Goal: Information Seeking & Learning: Check status

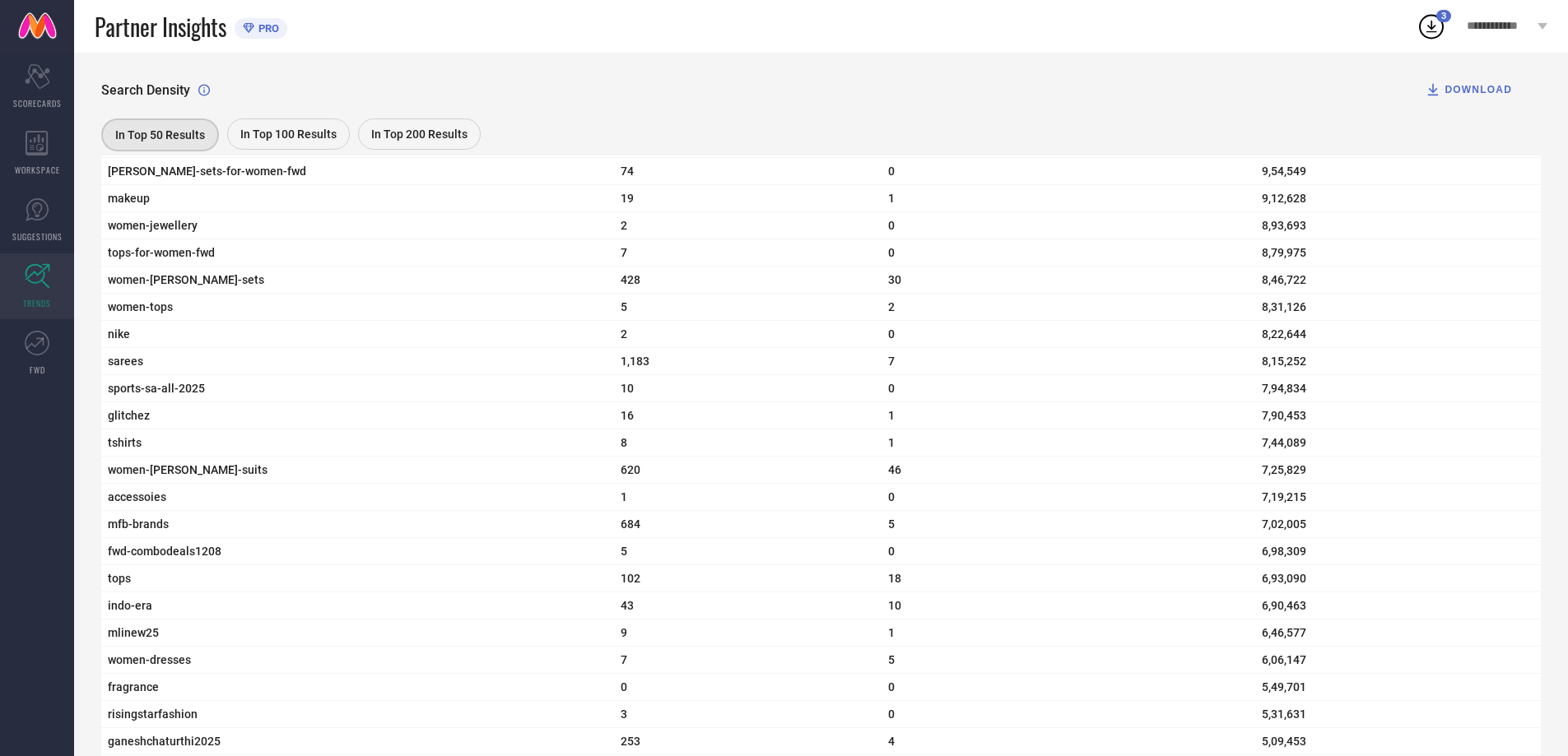
scroll to position [1326, 0]
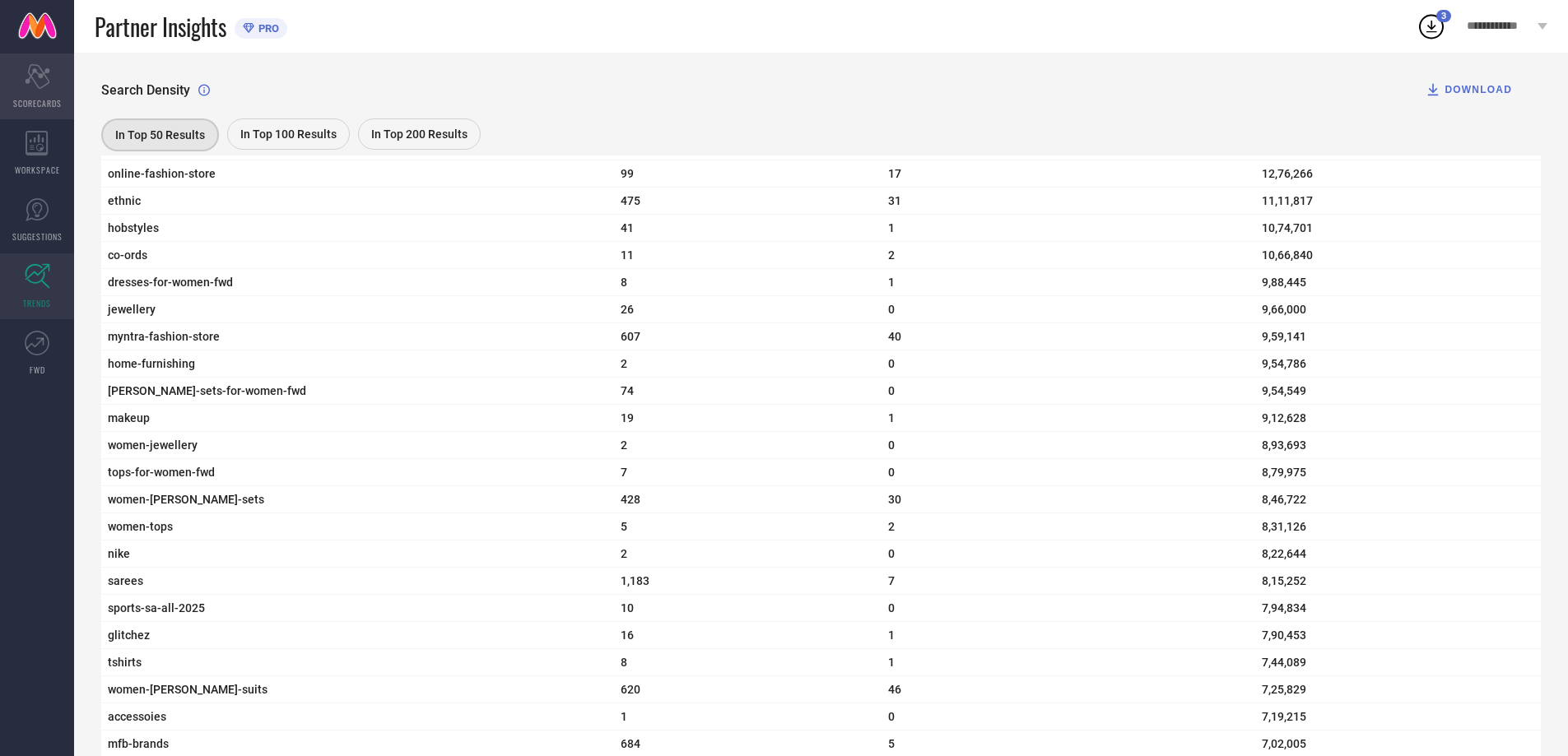
click at [47, 86] on icon "Scorecard" at bounding box center [38, 77] width 25 height 25
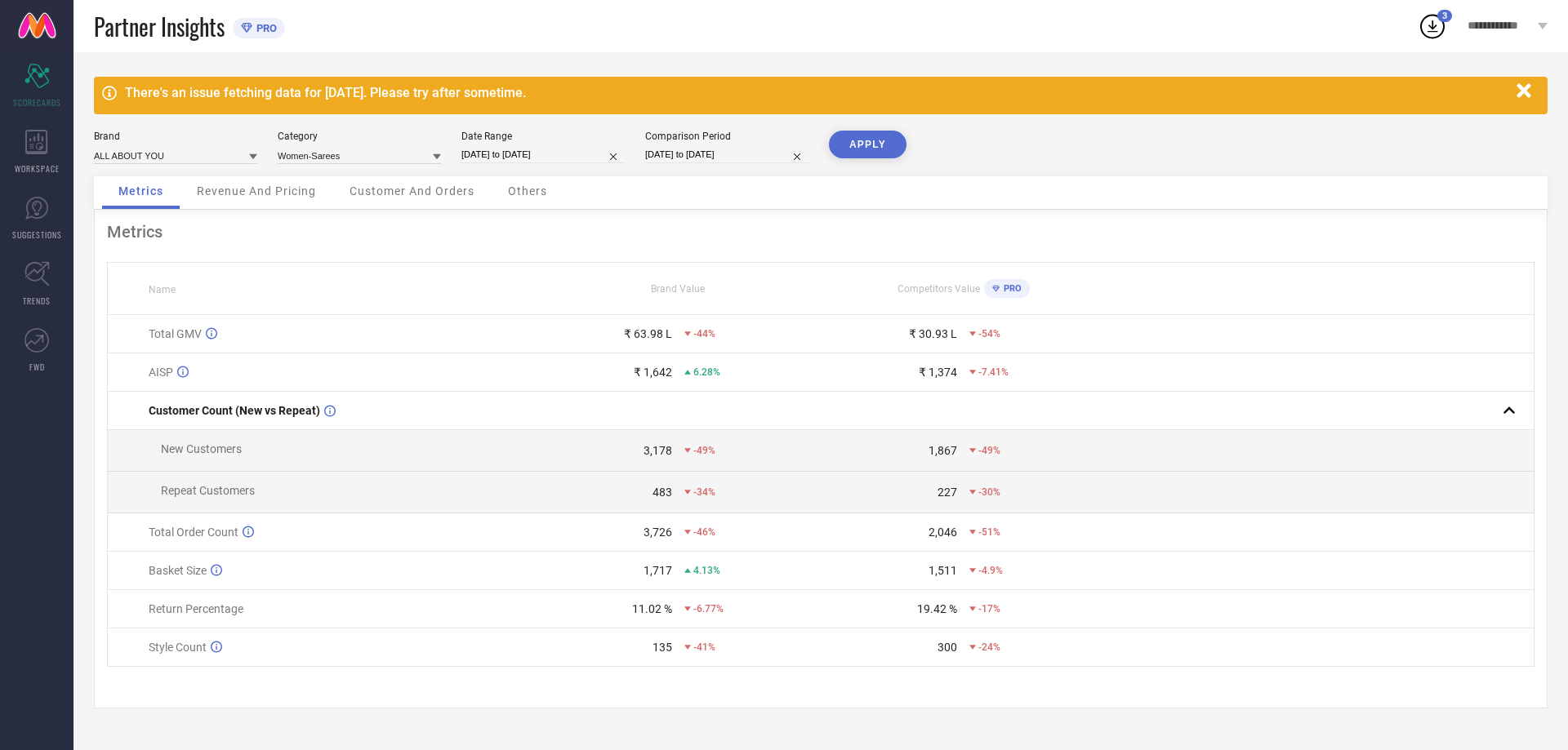
select select "7"
select select "2025"
select select "8"
select select "2025"
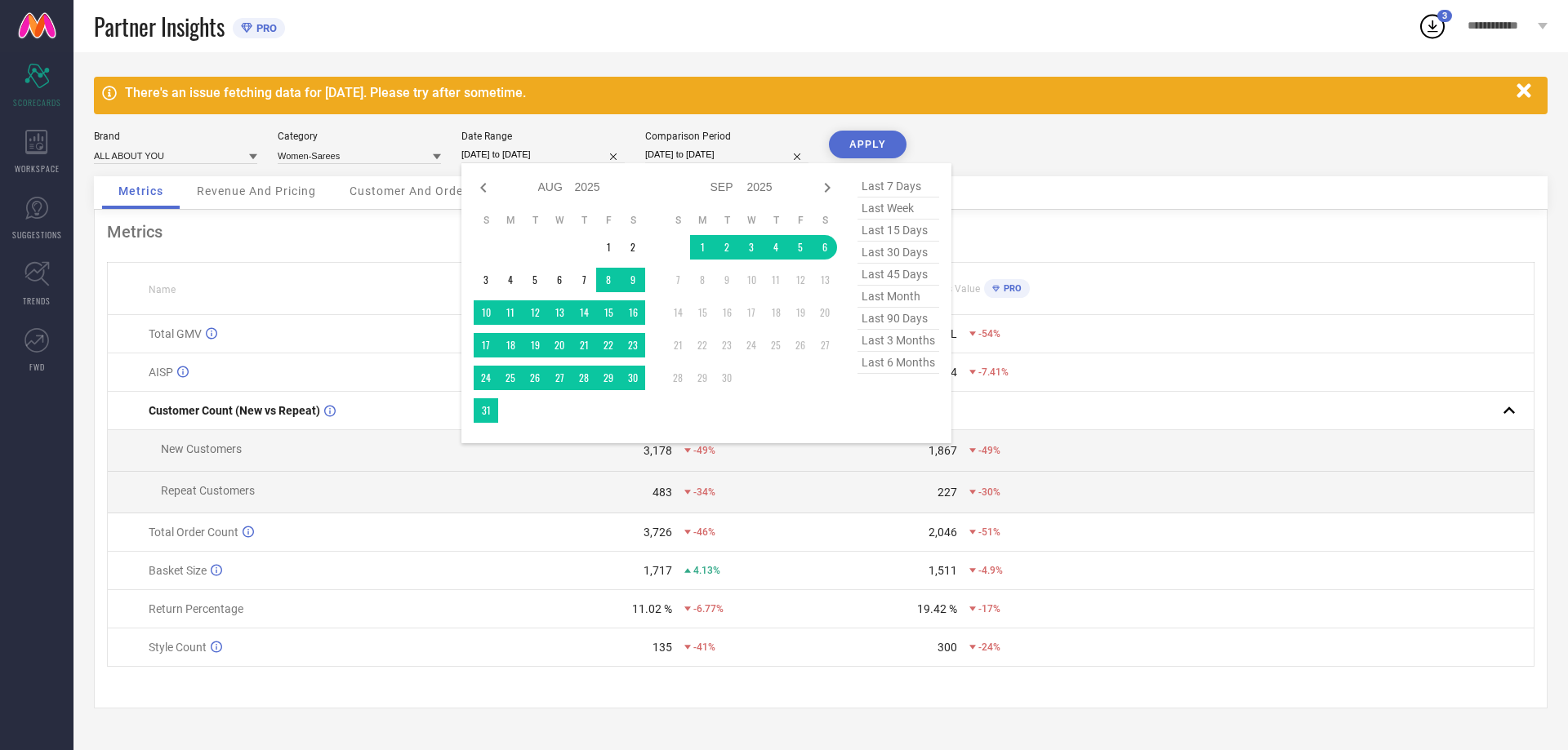
click at [526, 151] on input "[DATE] to [DATE]" at bounding box center [543, 155] width 164 height 17
click at [606, 254] on td "1" at bounding box center [609, 248] width 25 height 25
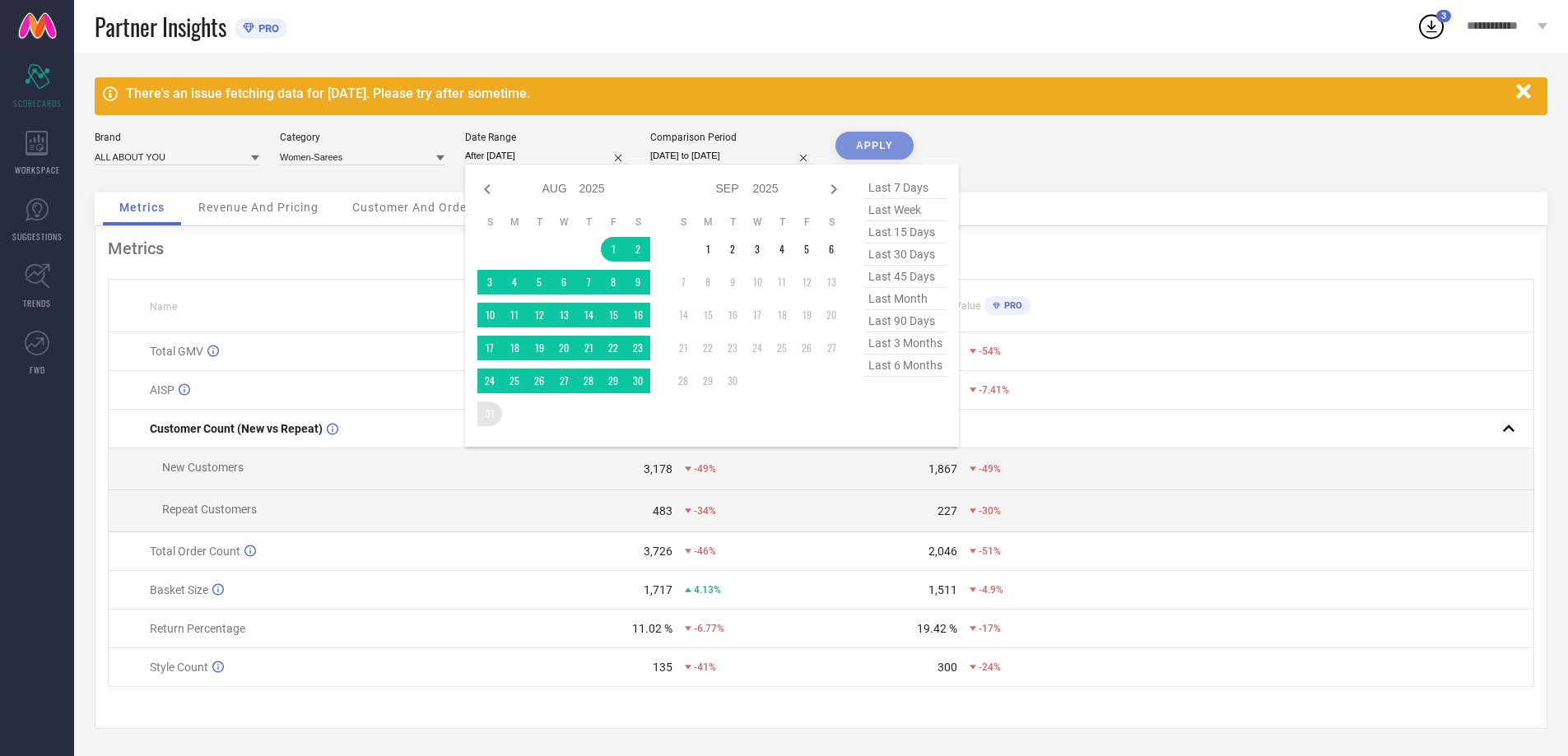
type input "[DATE] to [DATE]"
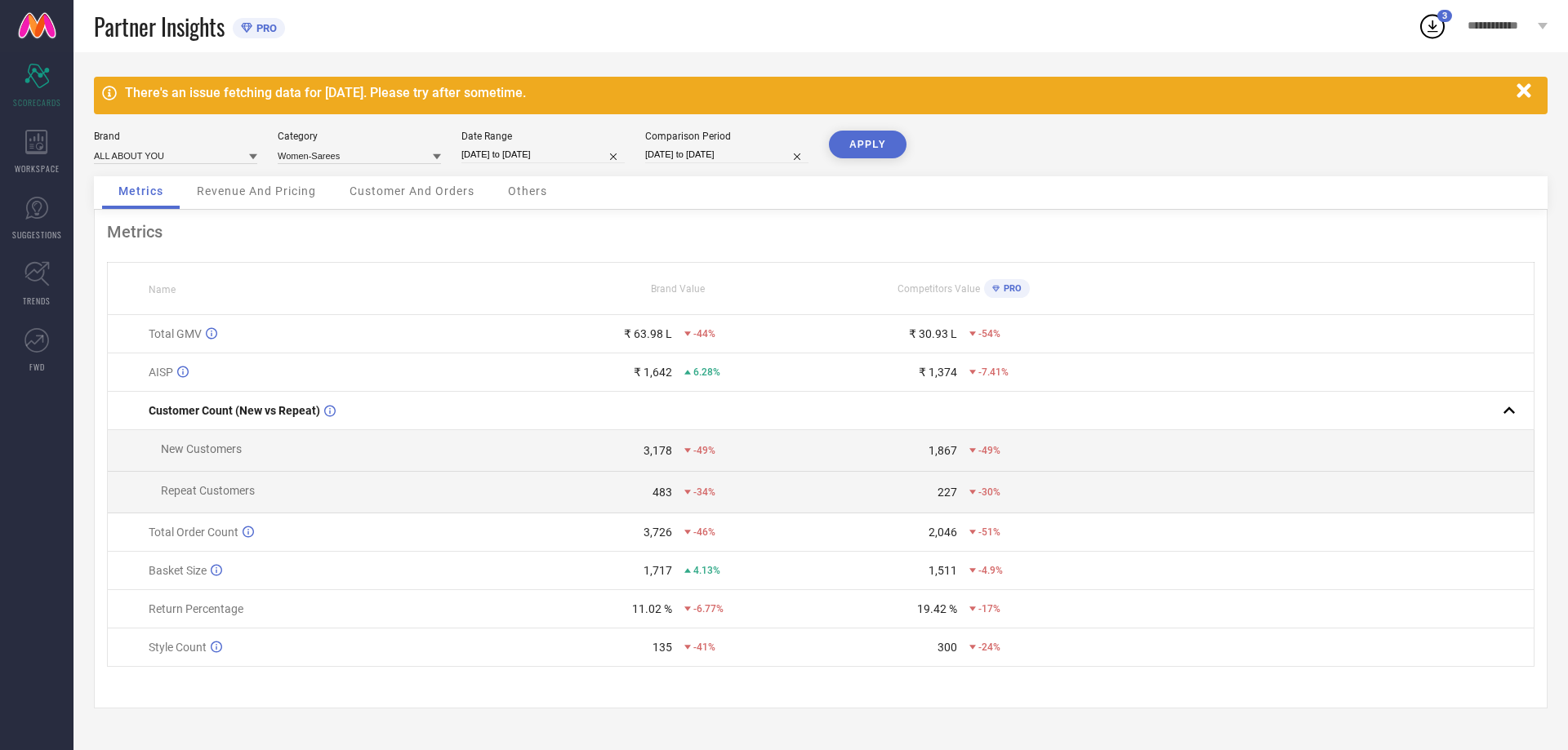
click at [863, 144] on button "APPLY" at bounding box center [867, 143] width 78 height 28
click at [682, 151] on input "[DATE] to [DATE]" at bounding box center [727, 155] width 164 height 17
select select "7"
select select "2024"
select select "8"
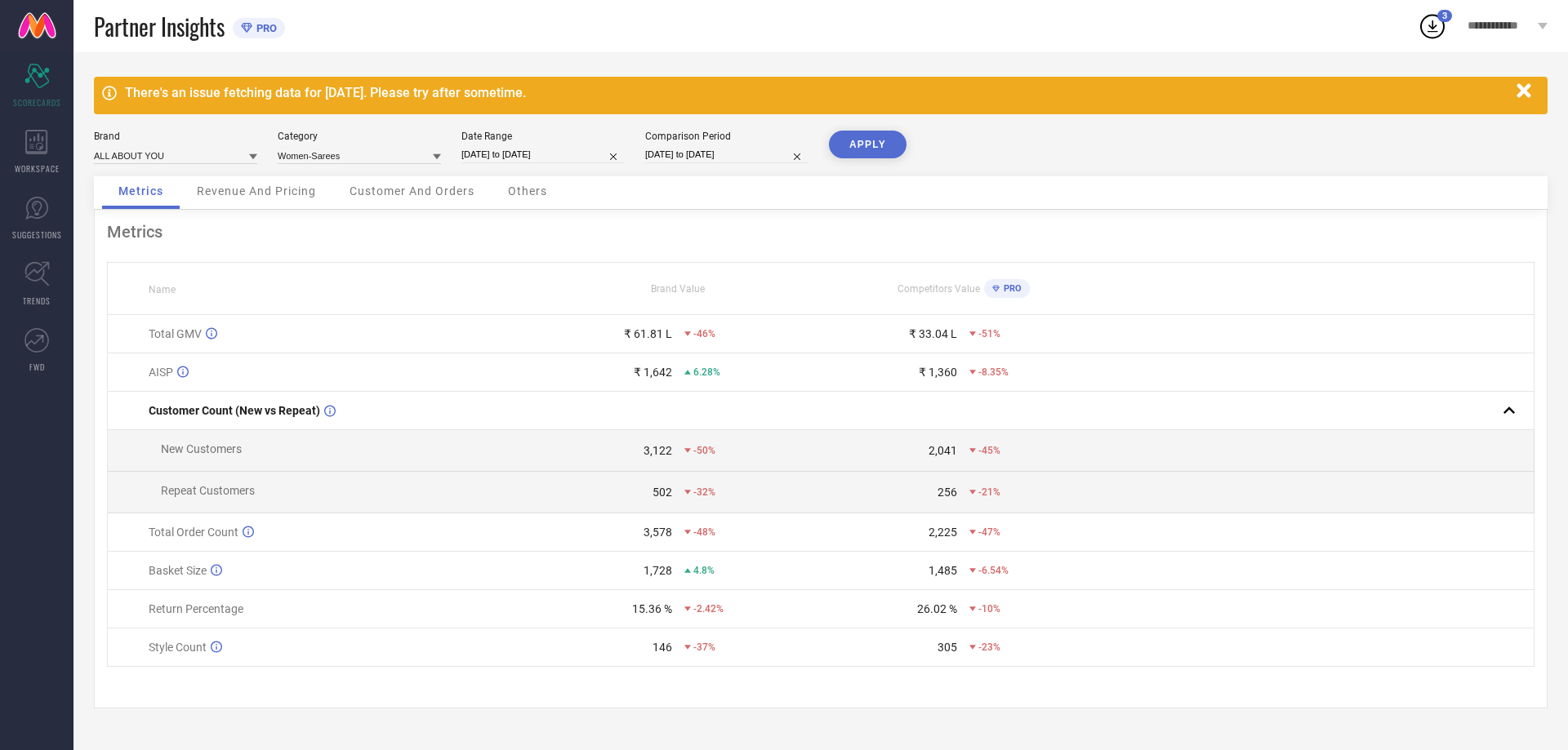
select select "2024"
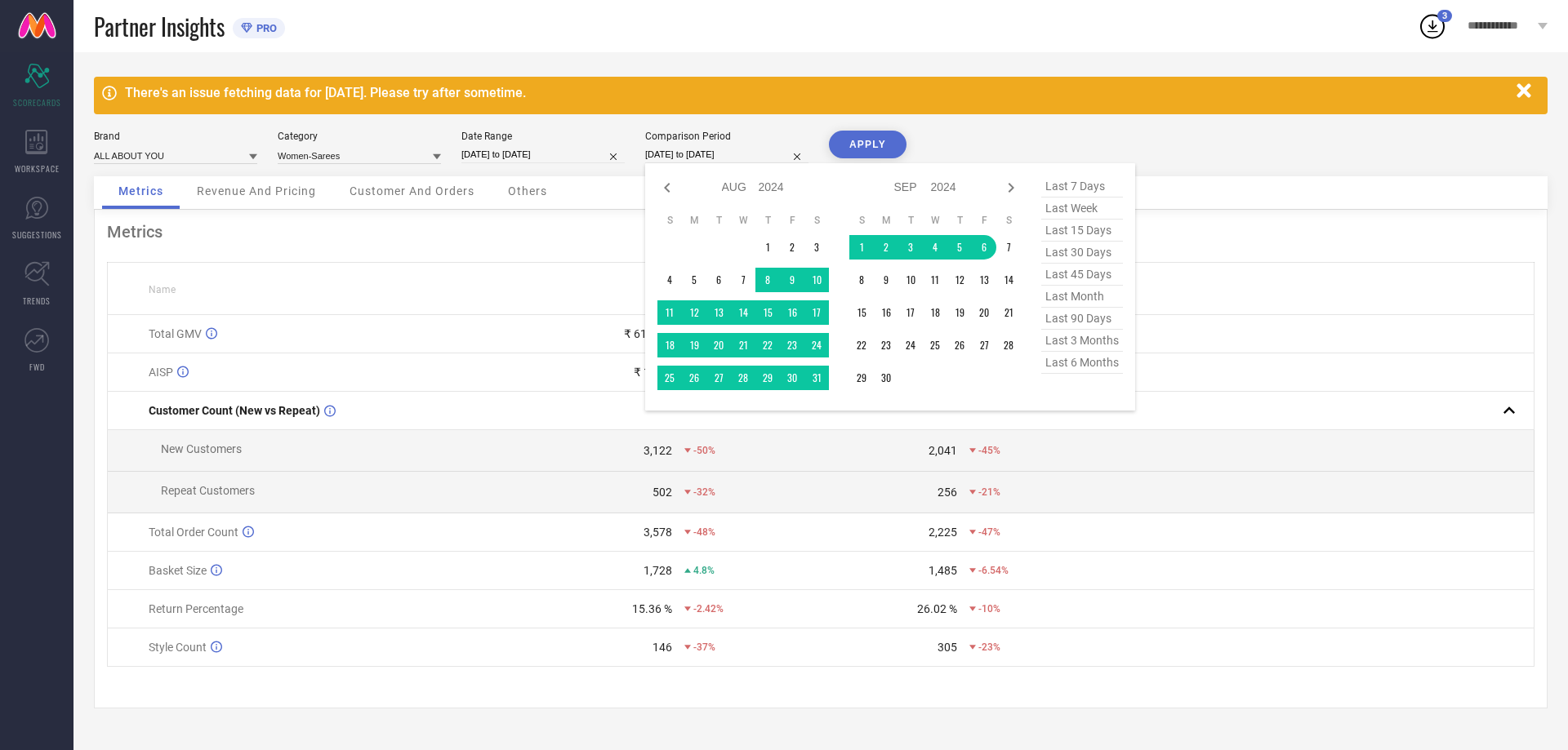
click at [1228, 203] on div "Metrics Revenue And Pricing Customer And Orders Others" at bounding box center [820, 192] width 1453 height 33
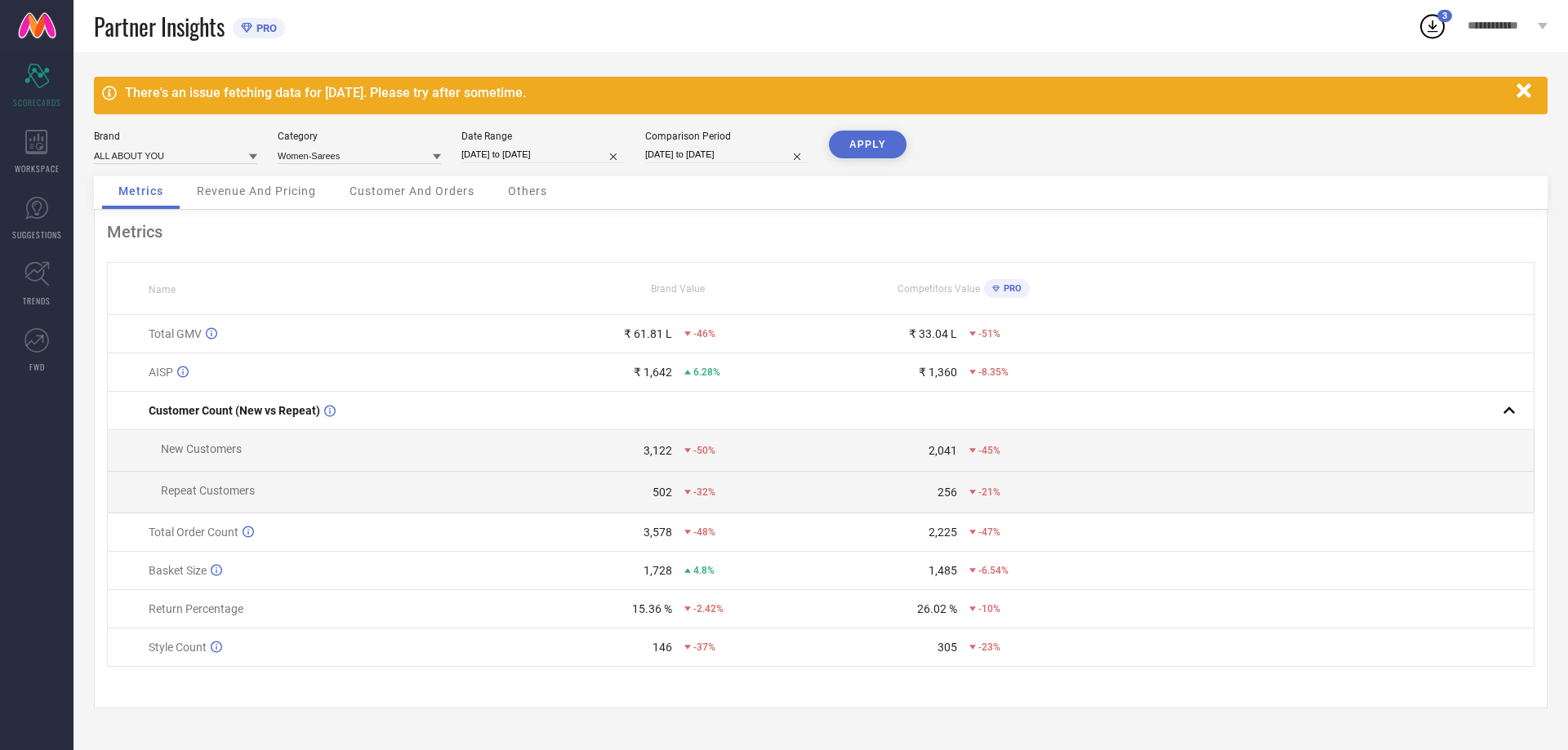
click at [654, 615] on div "15.36 %" at bounding box center [652, 608] width 40 height 13
click at [638, 615] on div "15.36 %" at bounding box center [652, 608] width 40 height 13
click at [658, 653] on div "146" at bounding box center [662, 648] width 19 height 13
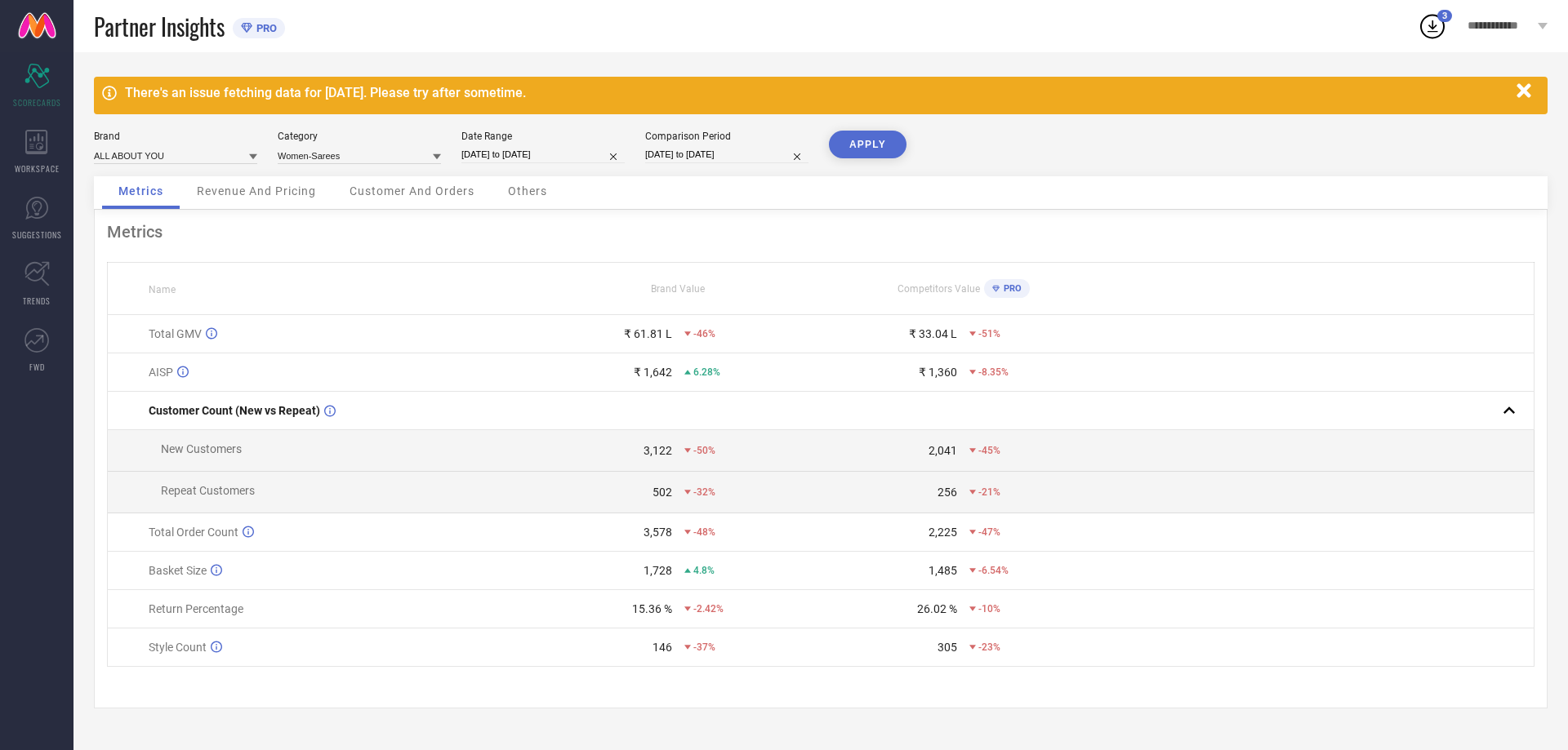
click at [246, 189] on span "Revenue And Pricing" at bounding box center [257, 191] width 120 height 13
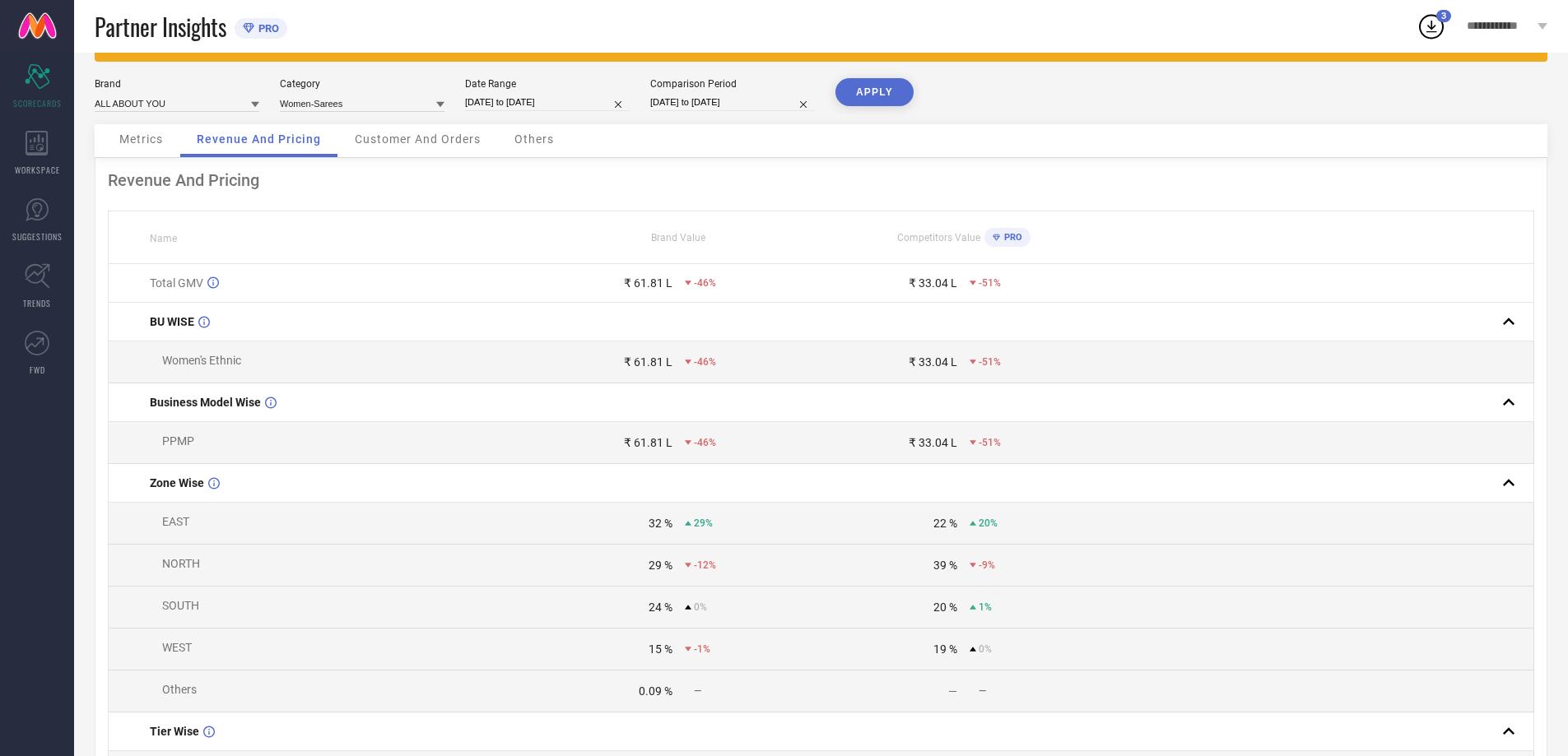
scroll to position [82, 0]
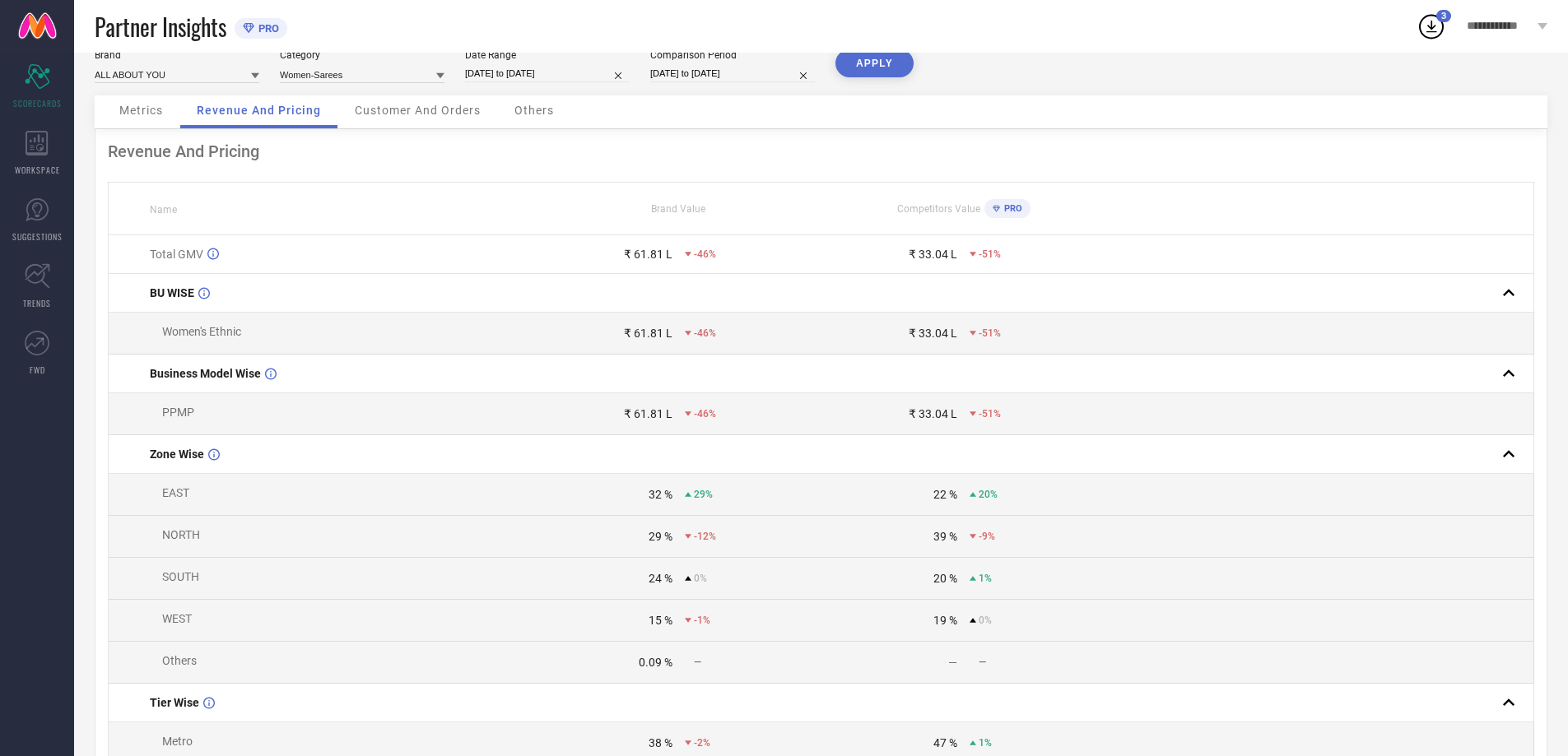
click at [175, 500] on span "EAST" at bounding box center [176, 493] width 27 height 14
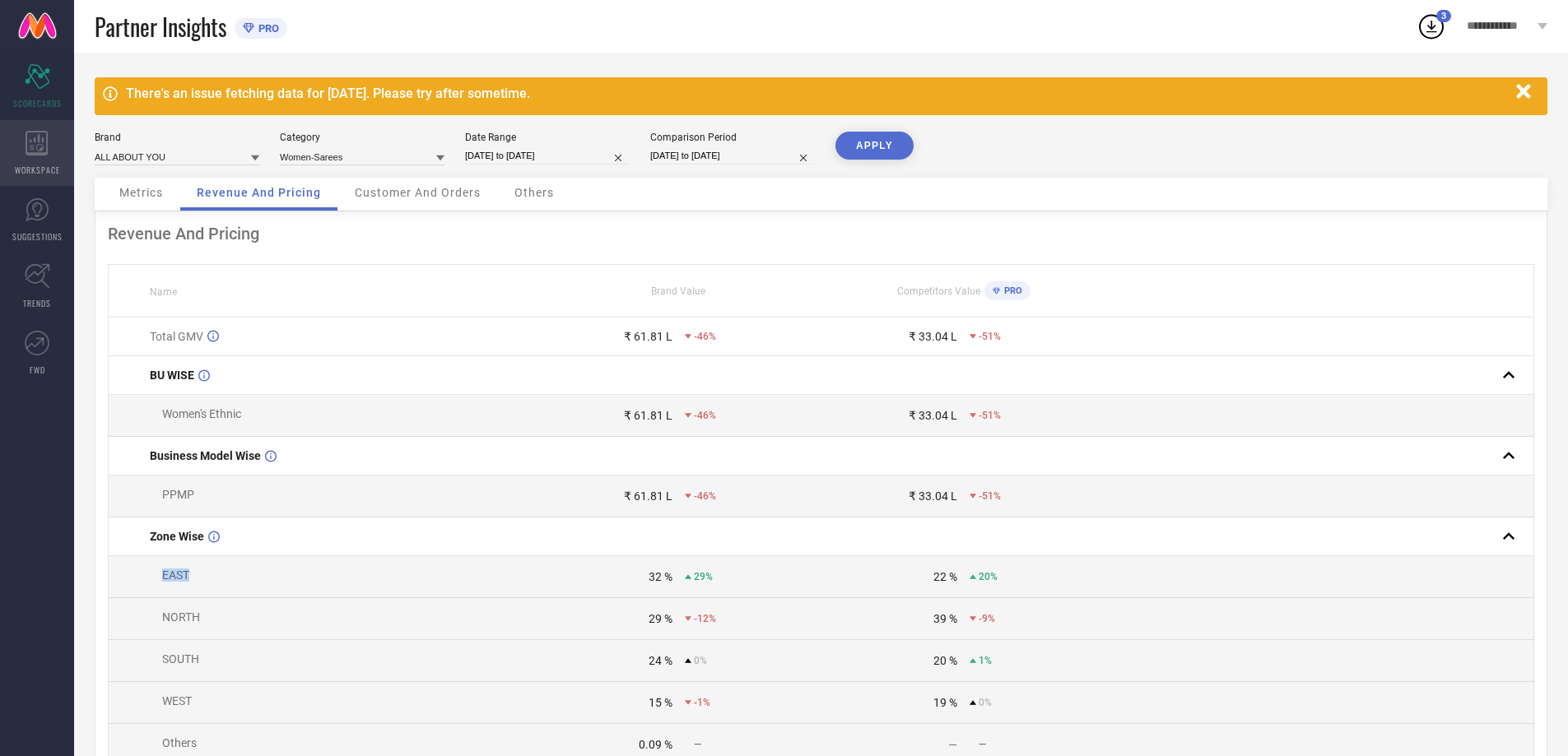
click at [28, 159] on div "WORKSPACE" at bounding box center [37, 153] width 74 height 66
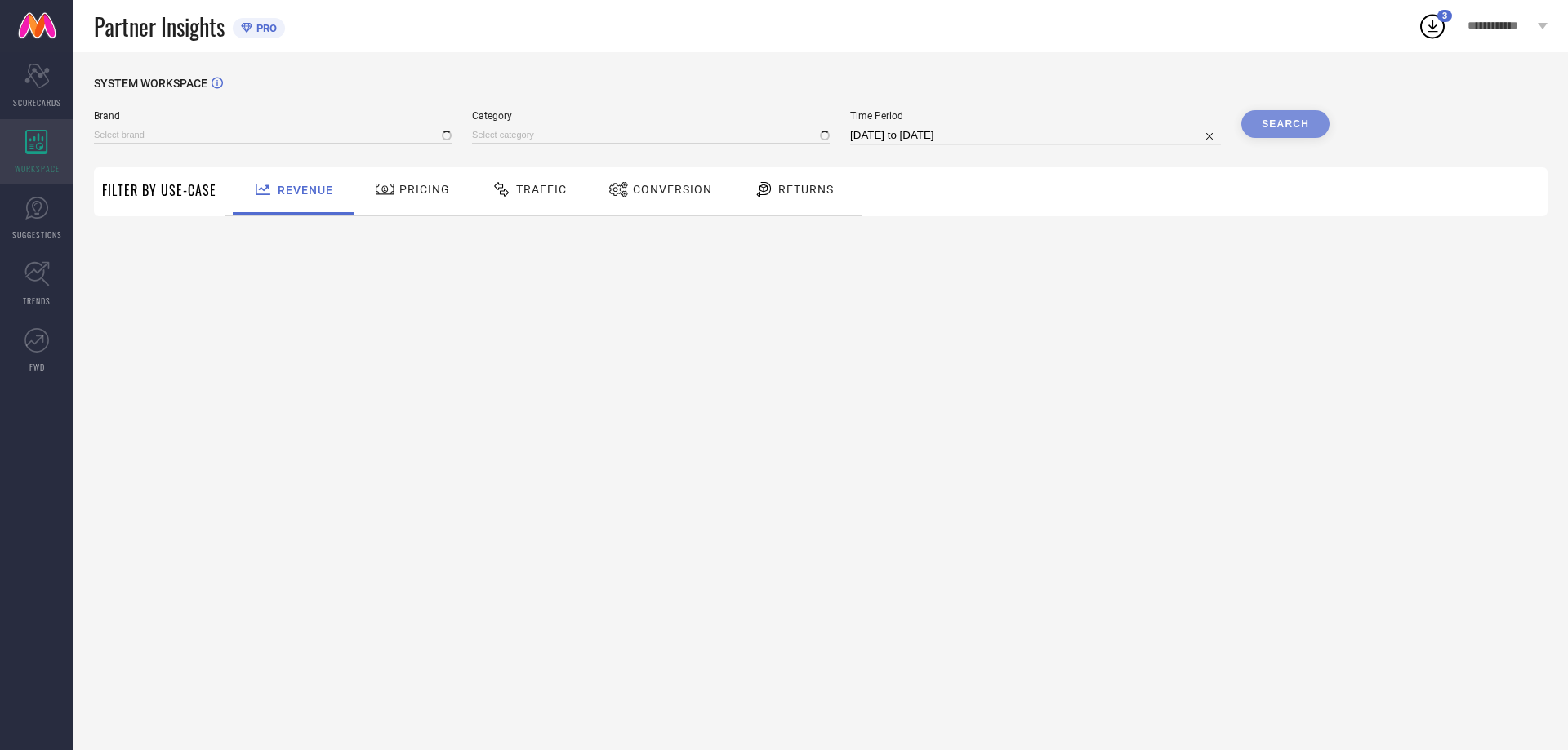
type input "ALL ABOUT YOU"
type input "All"
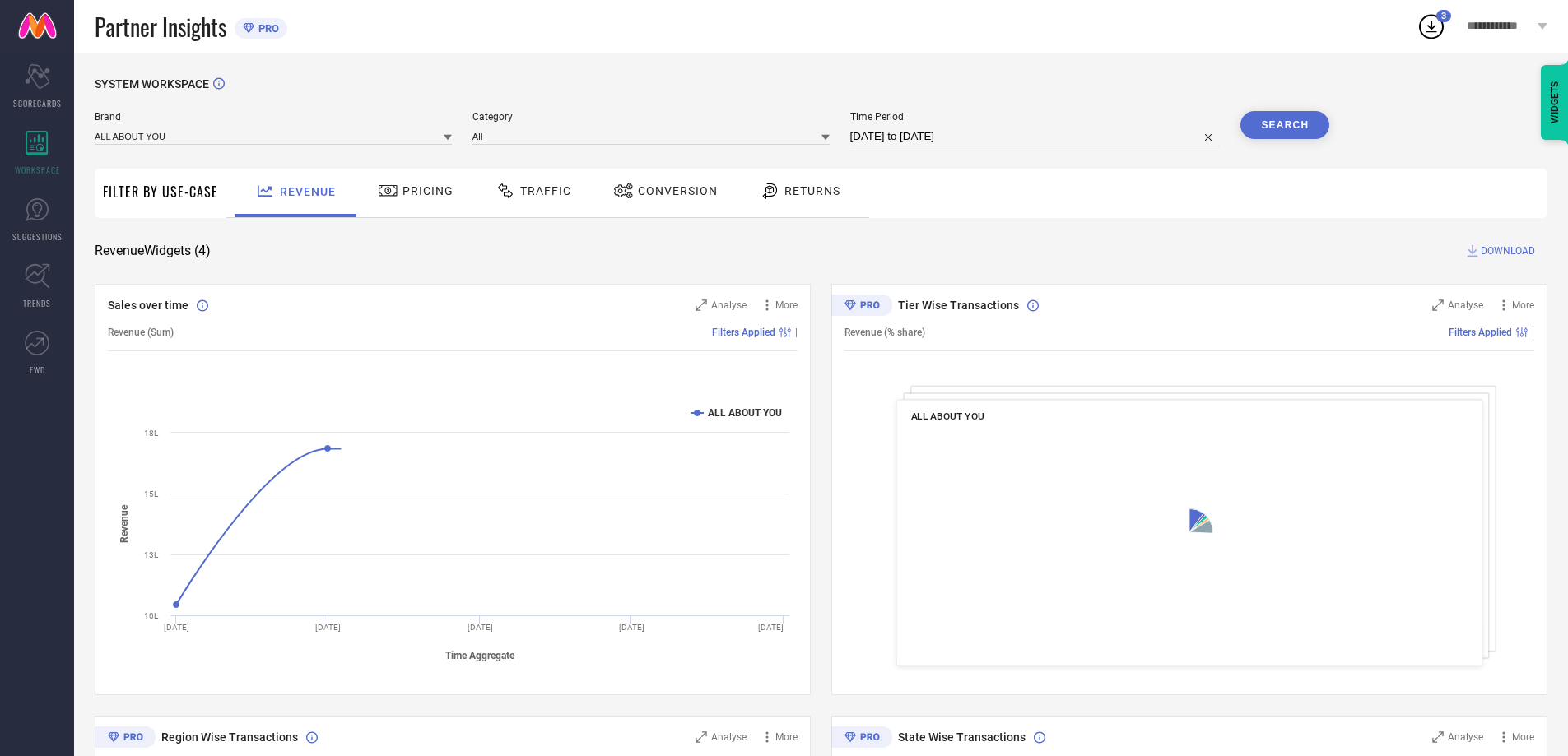
click at [154, 190] on span "Filter By Use-Case" at bounding box center [160, 192] width 115 height 19
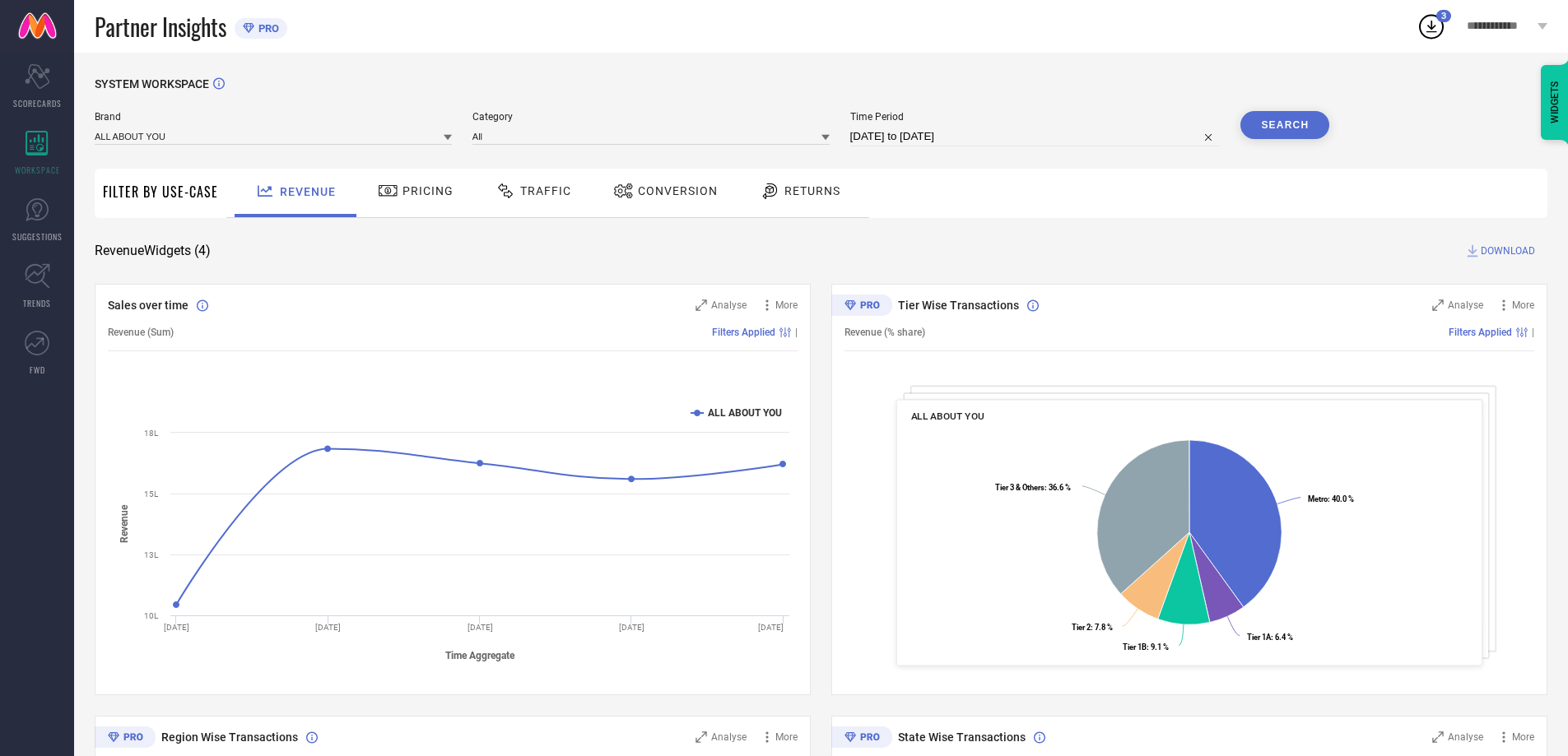
click at [415, 195] on span "Pricing" at bounding box center [427, 191] width 51 height 14
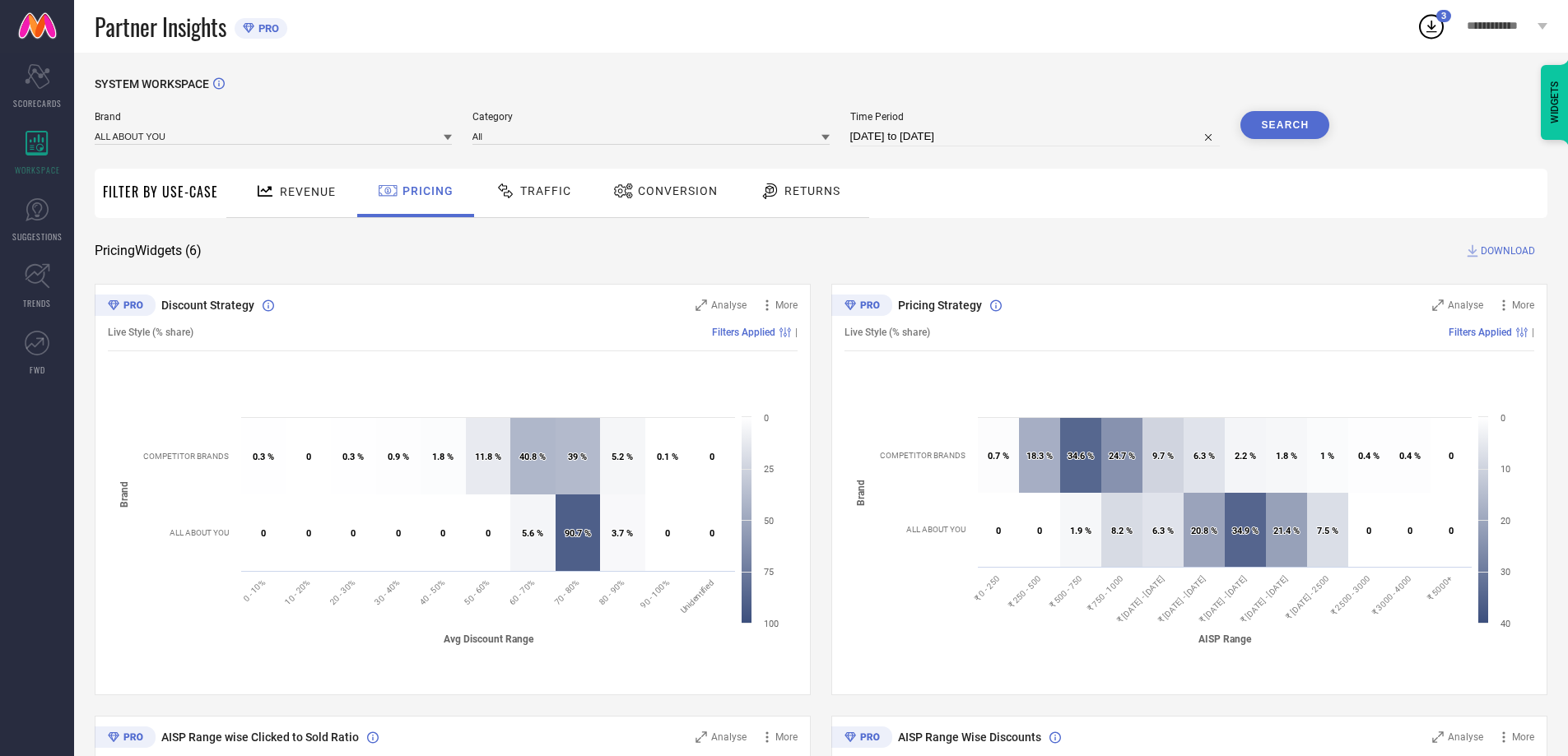
click at [1207, 635] on tspan "AISP Range" at bounding box center [1224, 638] width 53 height 12
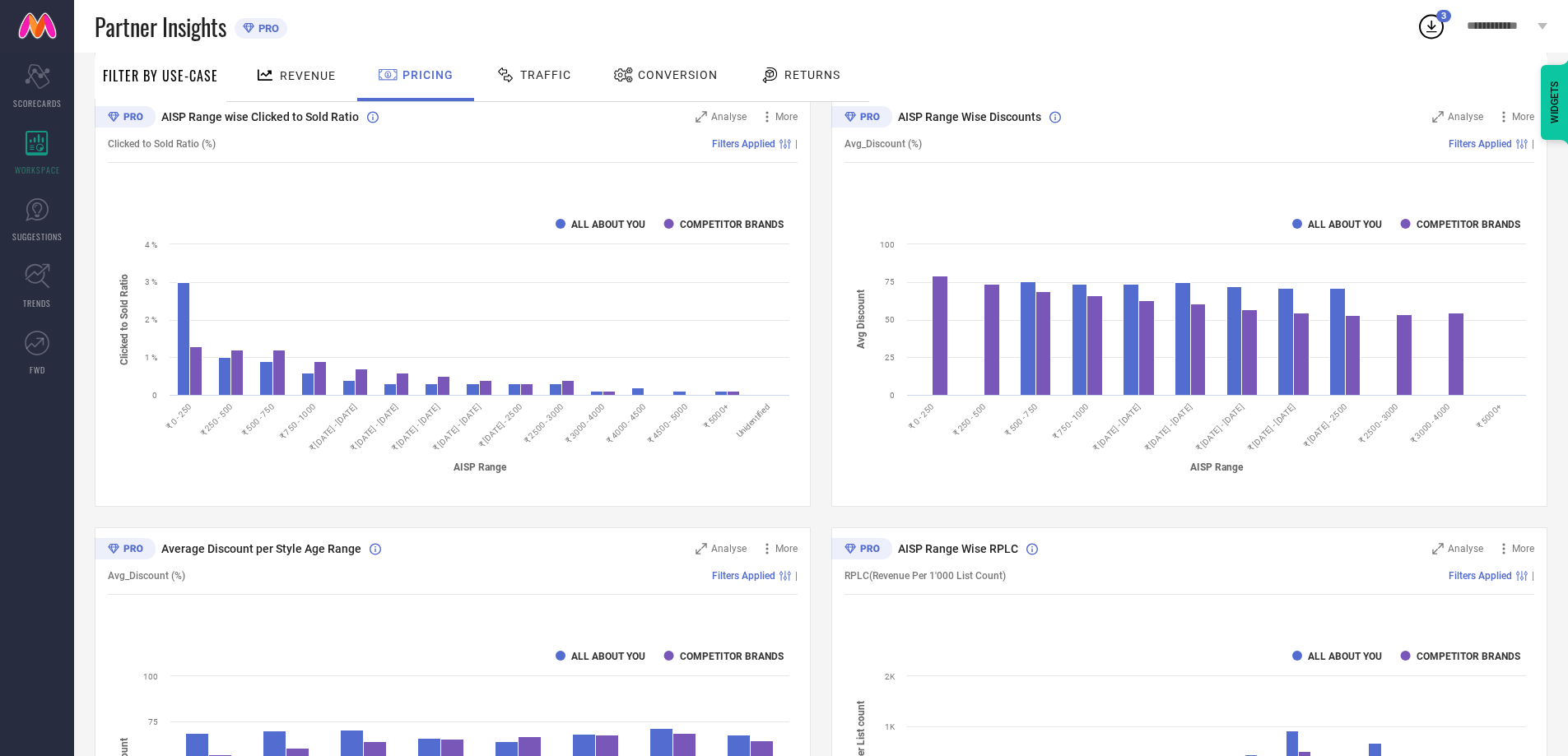
scroll to position [417, 0]
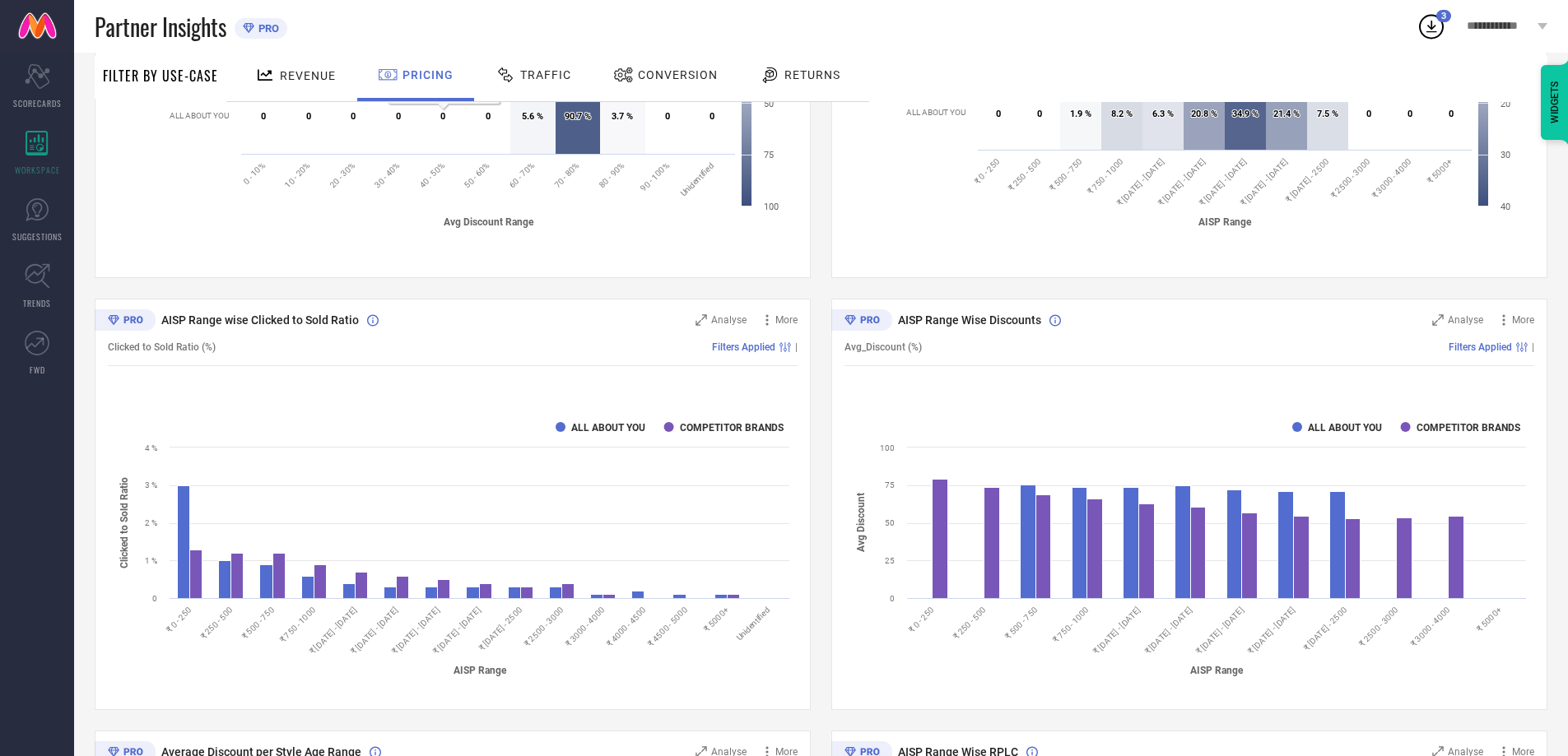
click at [514, 71] on div at bounding box center [508, 74] width 25 height 19
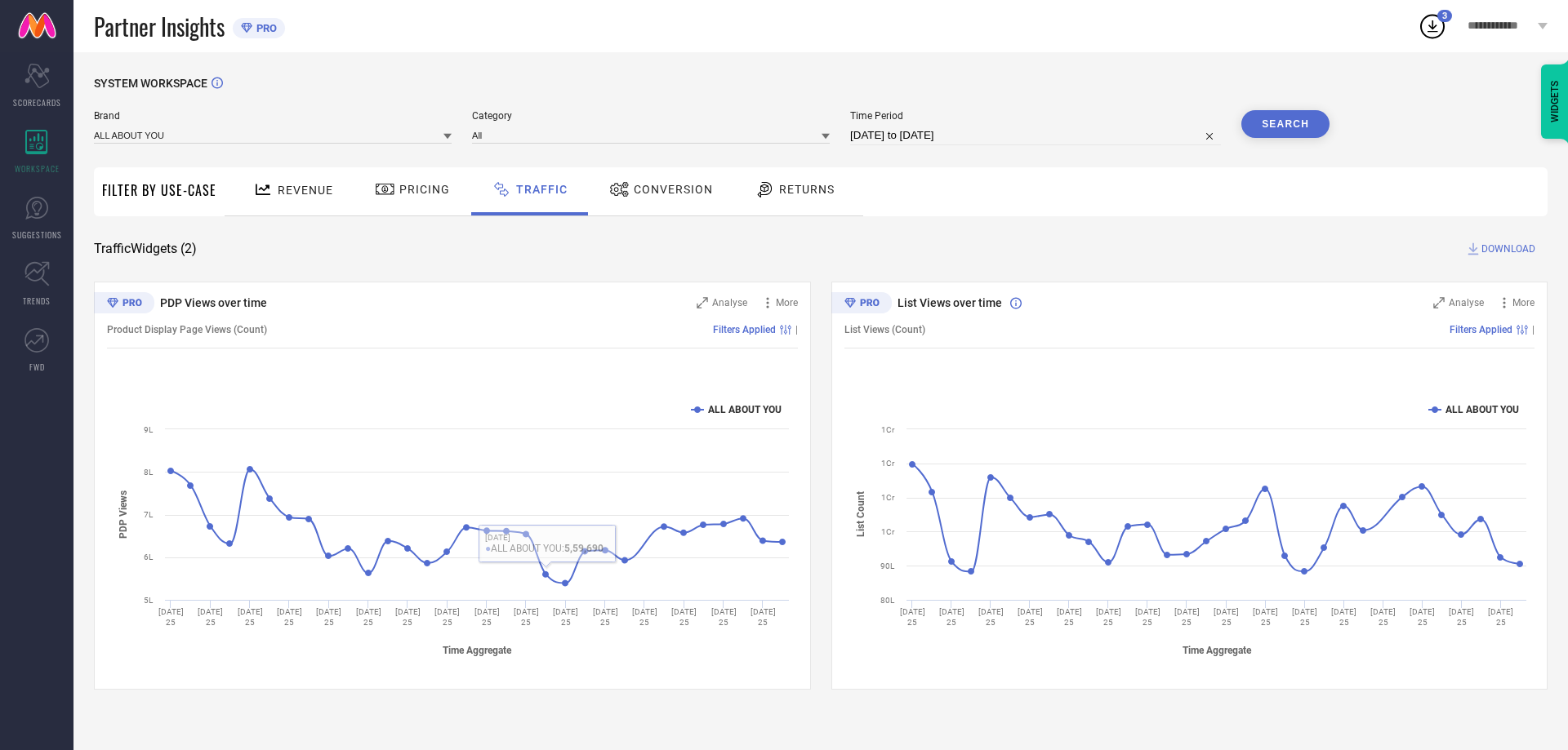
click at [657, 200] on div "Conversion" at bounding box center [661, 188] width 112 height 28
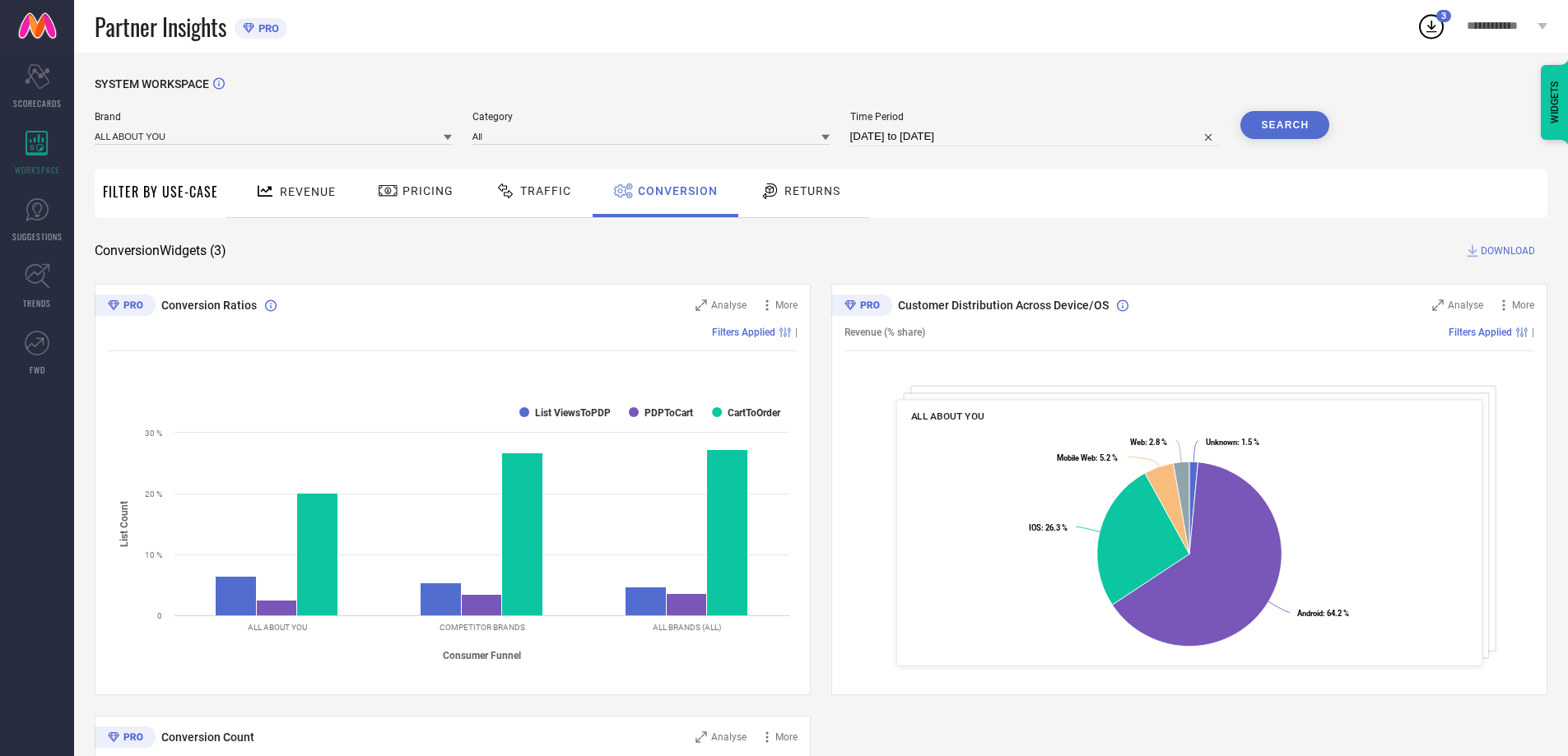
click at [788, 182] on div "Returns" at bounding box center [800, 190] width 89 height 28
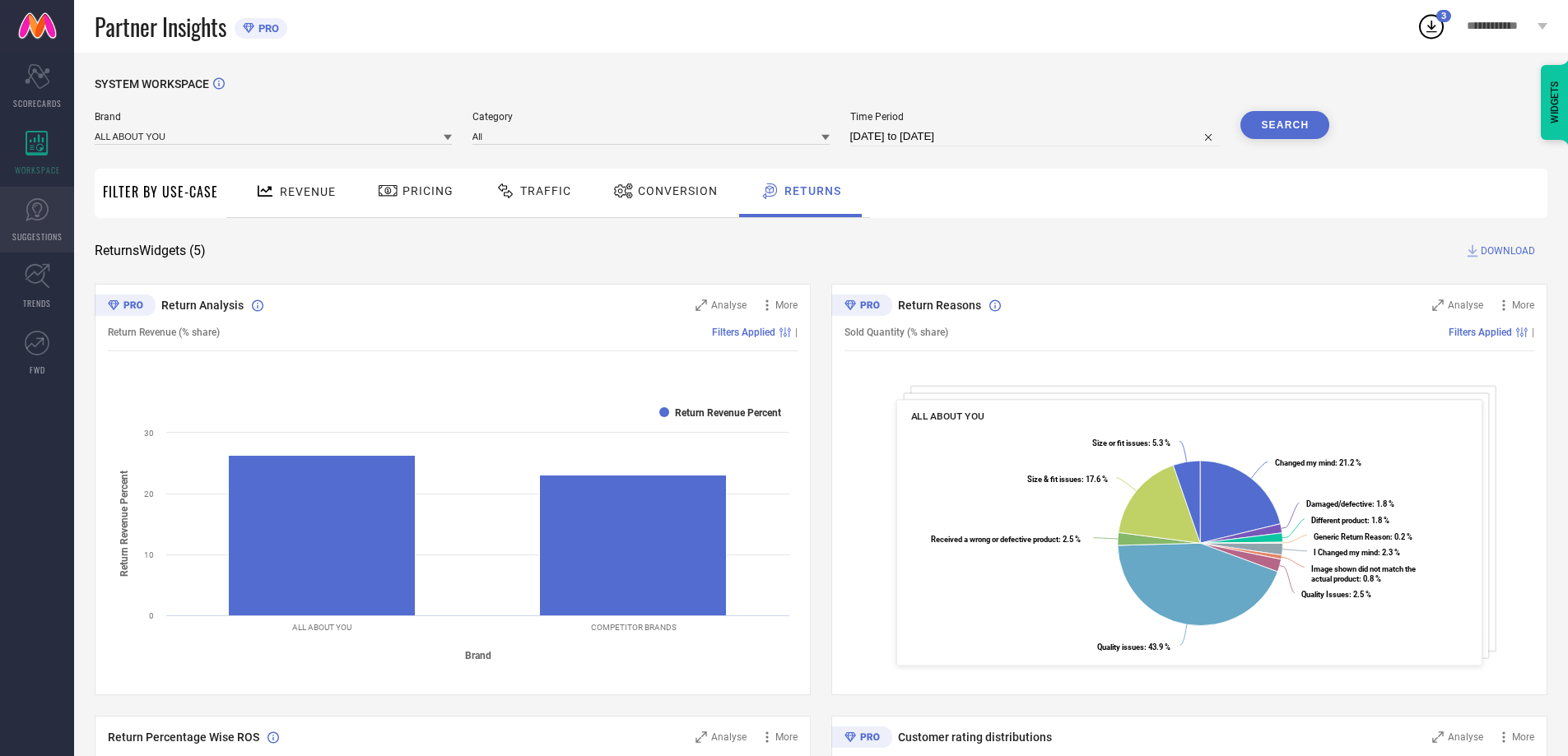
click at [48, 215] on icon at bounding box center [38, 210] width 25 height 25
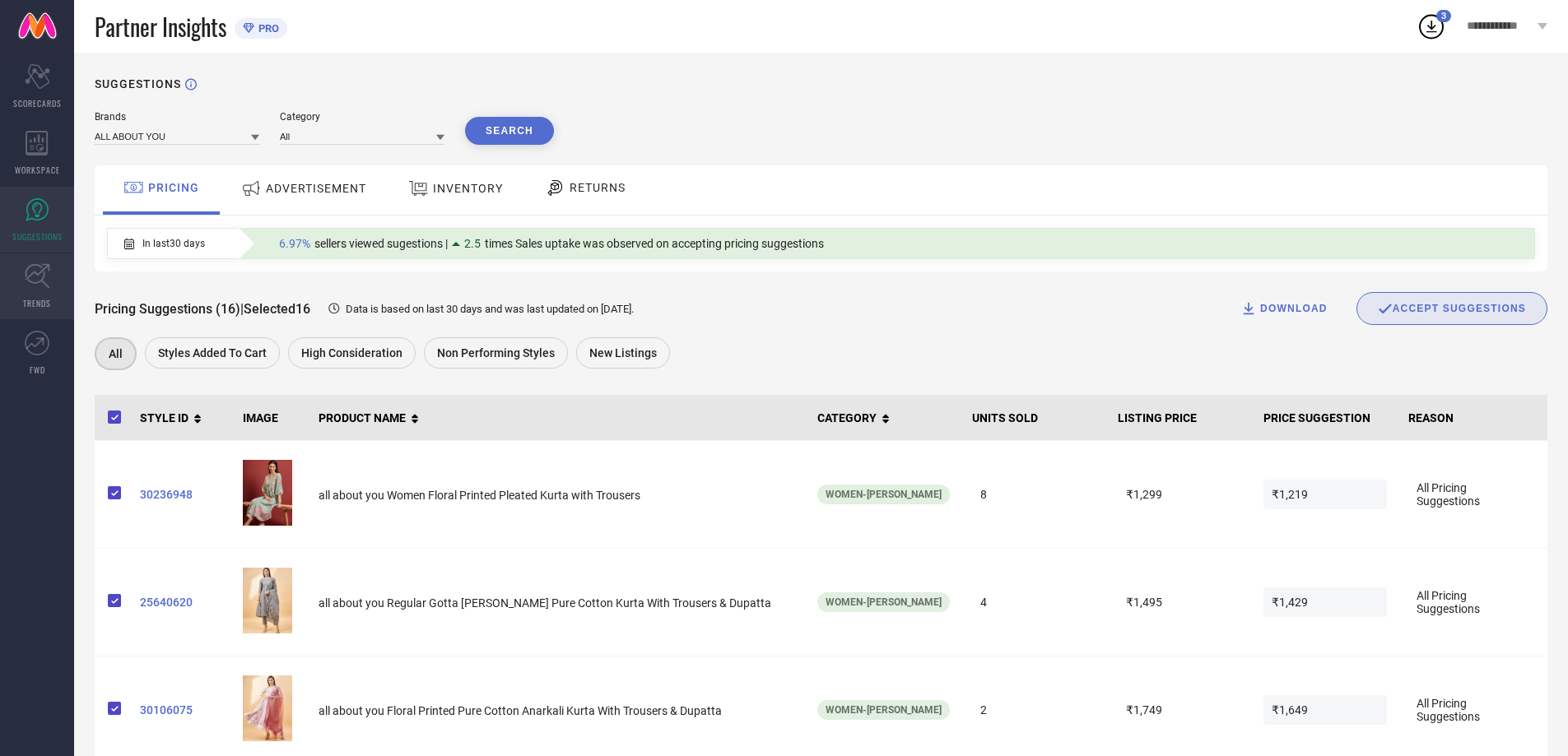
click at [14, 279] on link "TRENDS" at bounding box center [37, 286] width 74 height 66
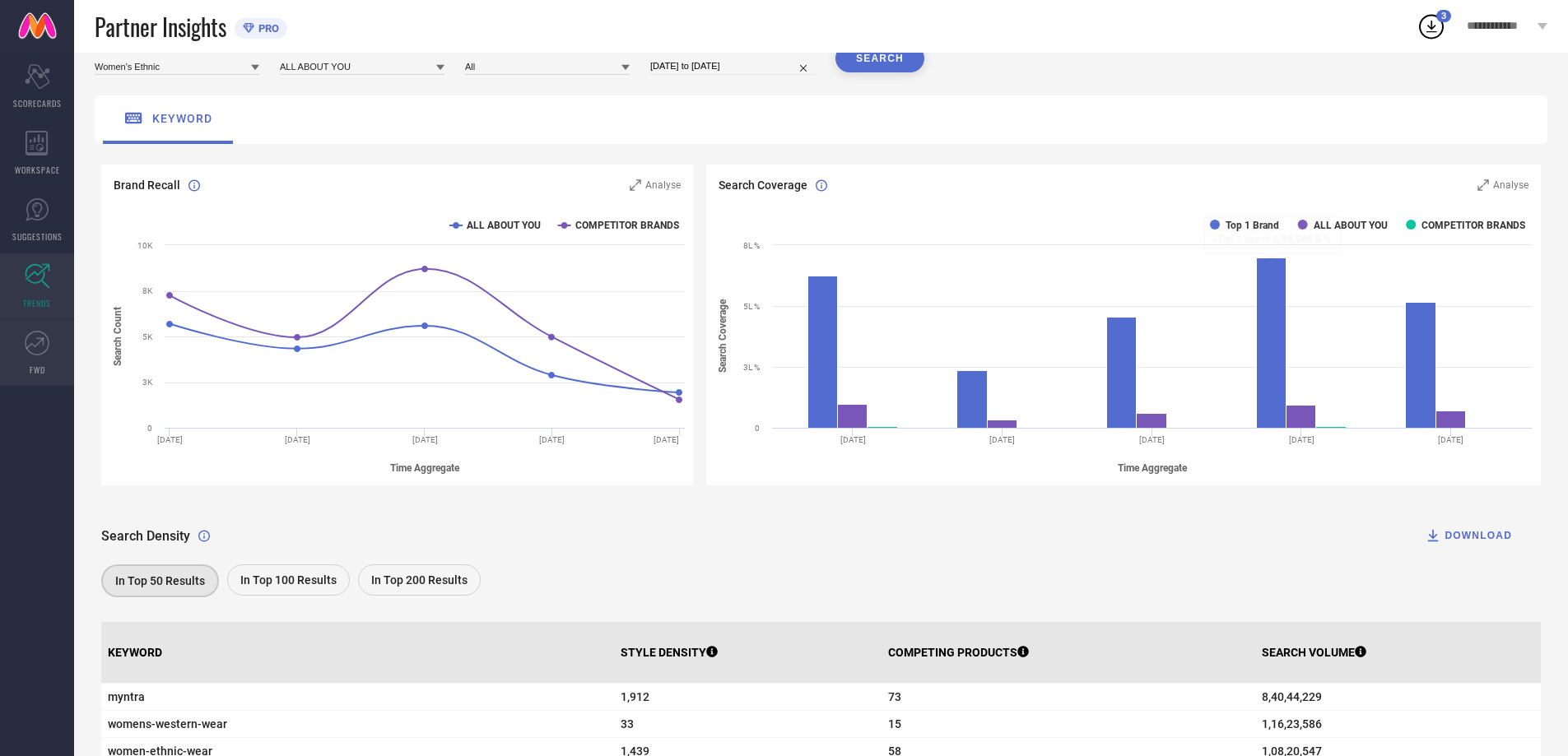
scroll to position [165, 0]
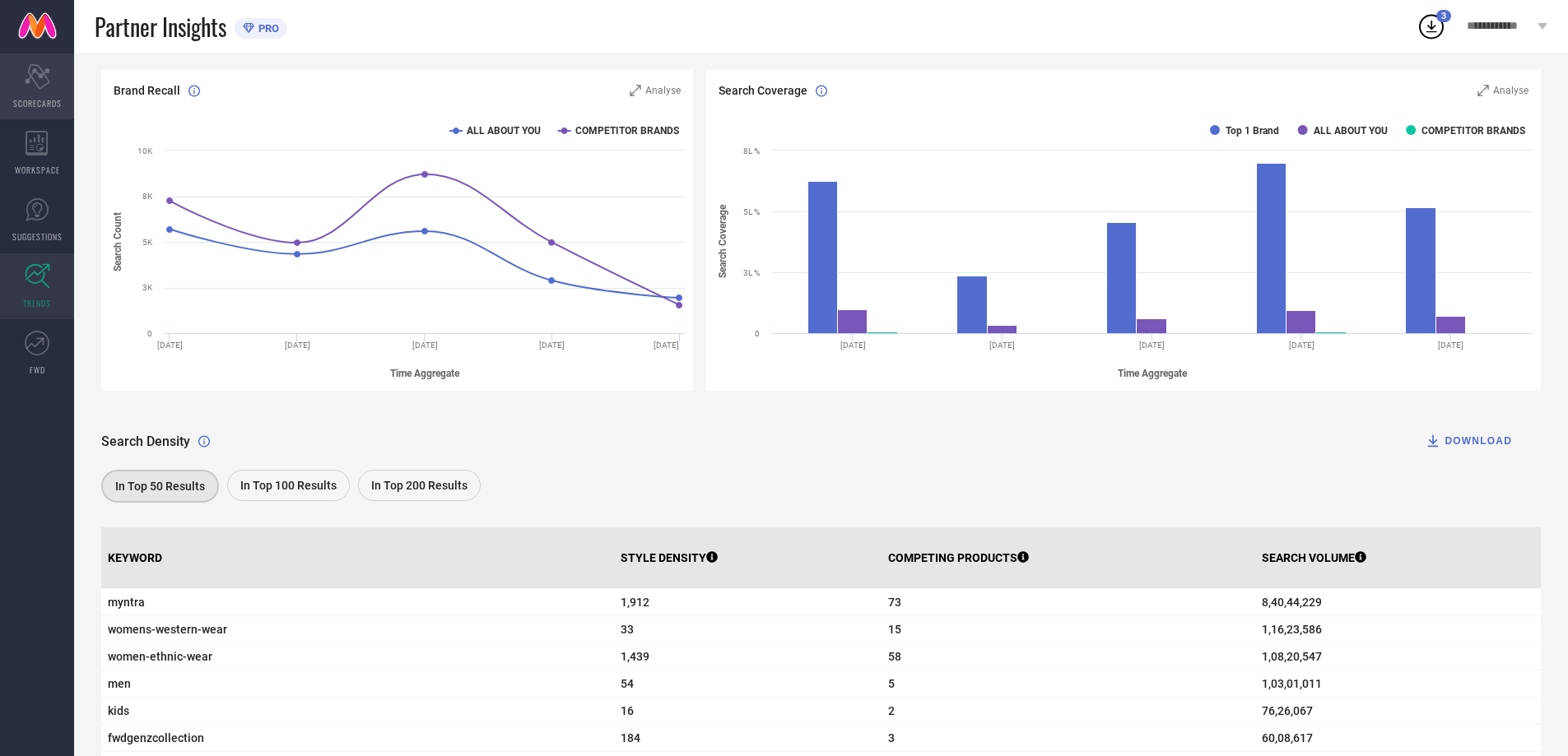
click at [45, 84] on icon at bounding box center [38, 77] width 25 height 25
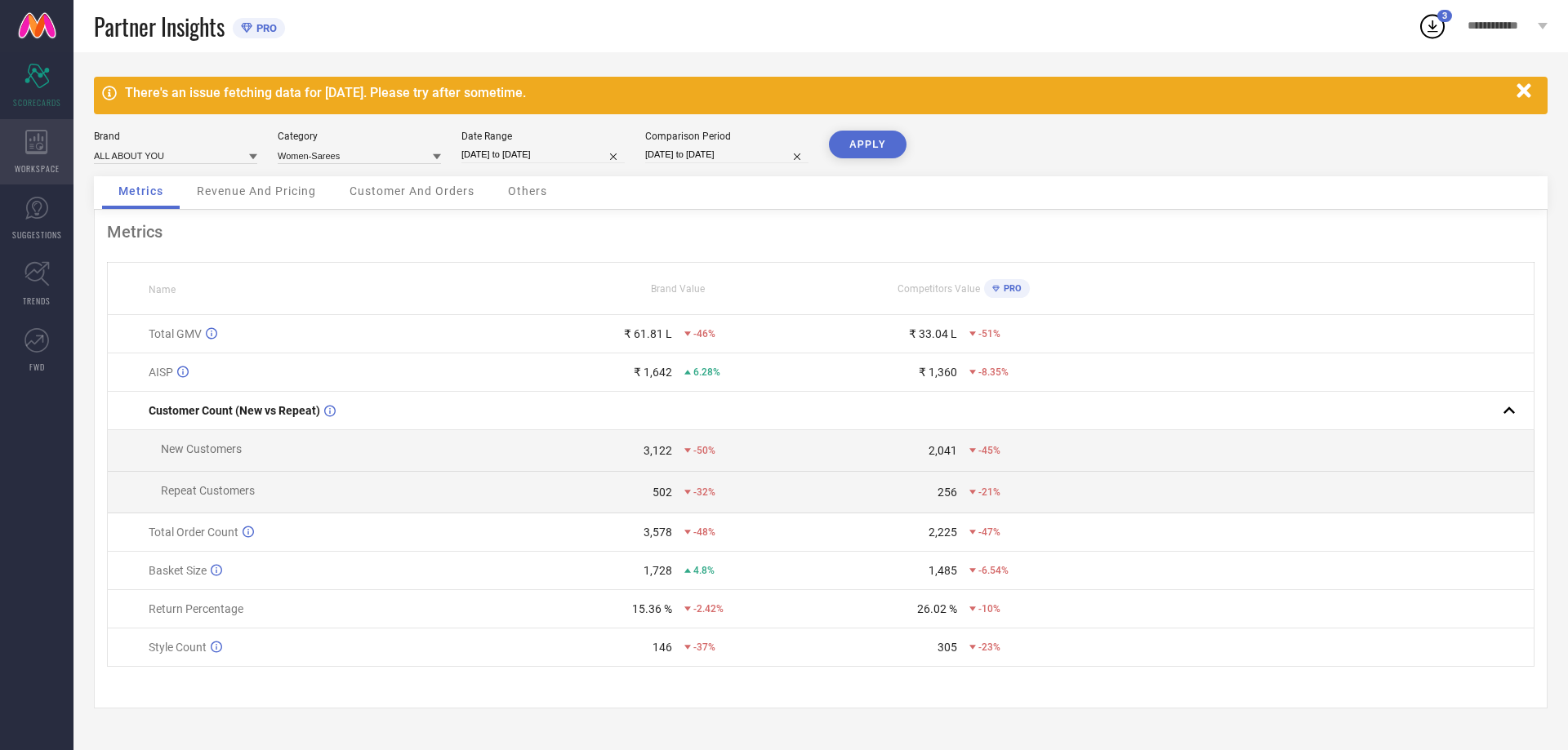
click at [25, 153] on icon at bounding box center [36, 143] width 23 height 25
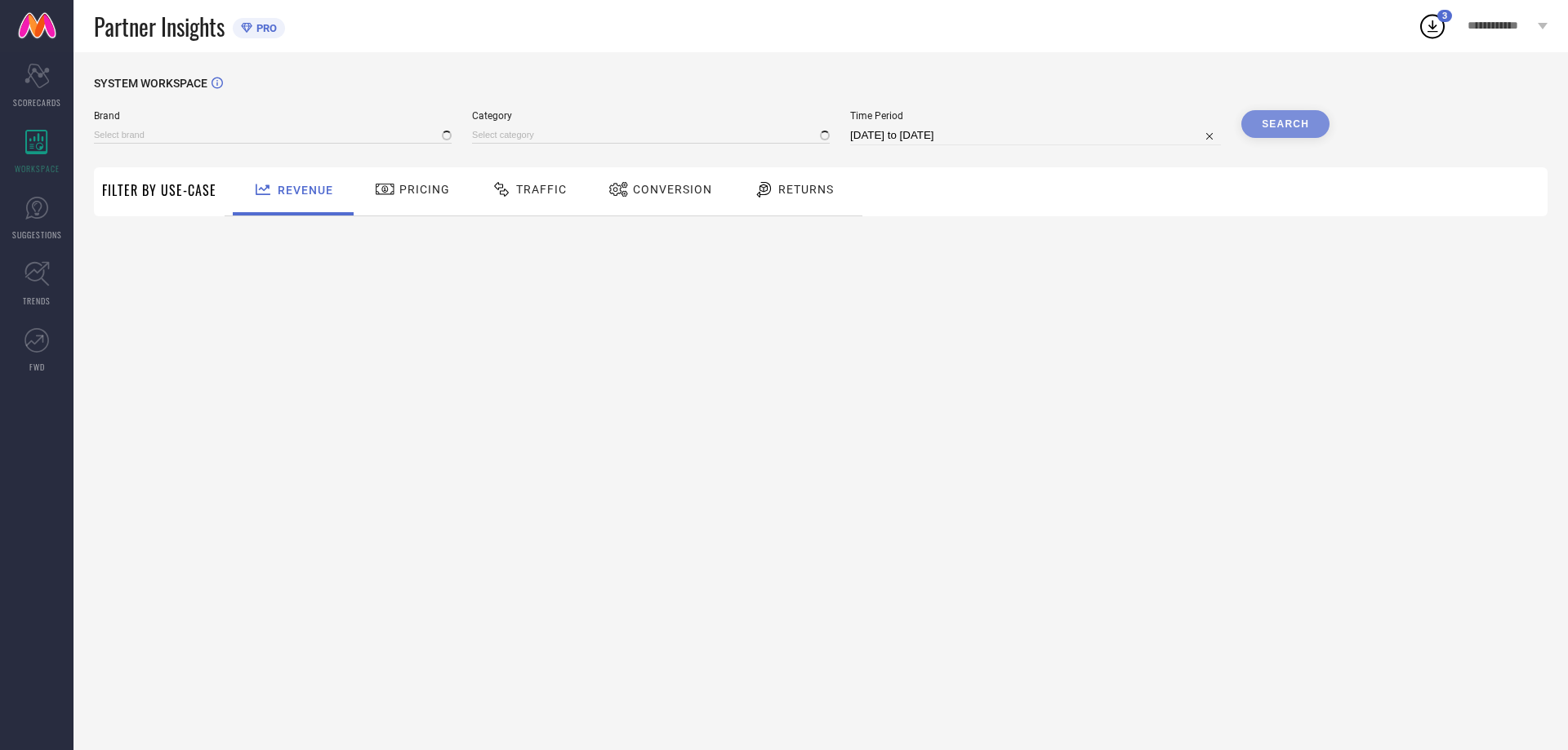
type input "ALL ABOUT YOU"
type input "All"
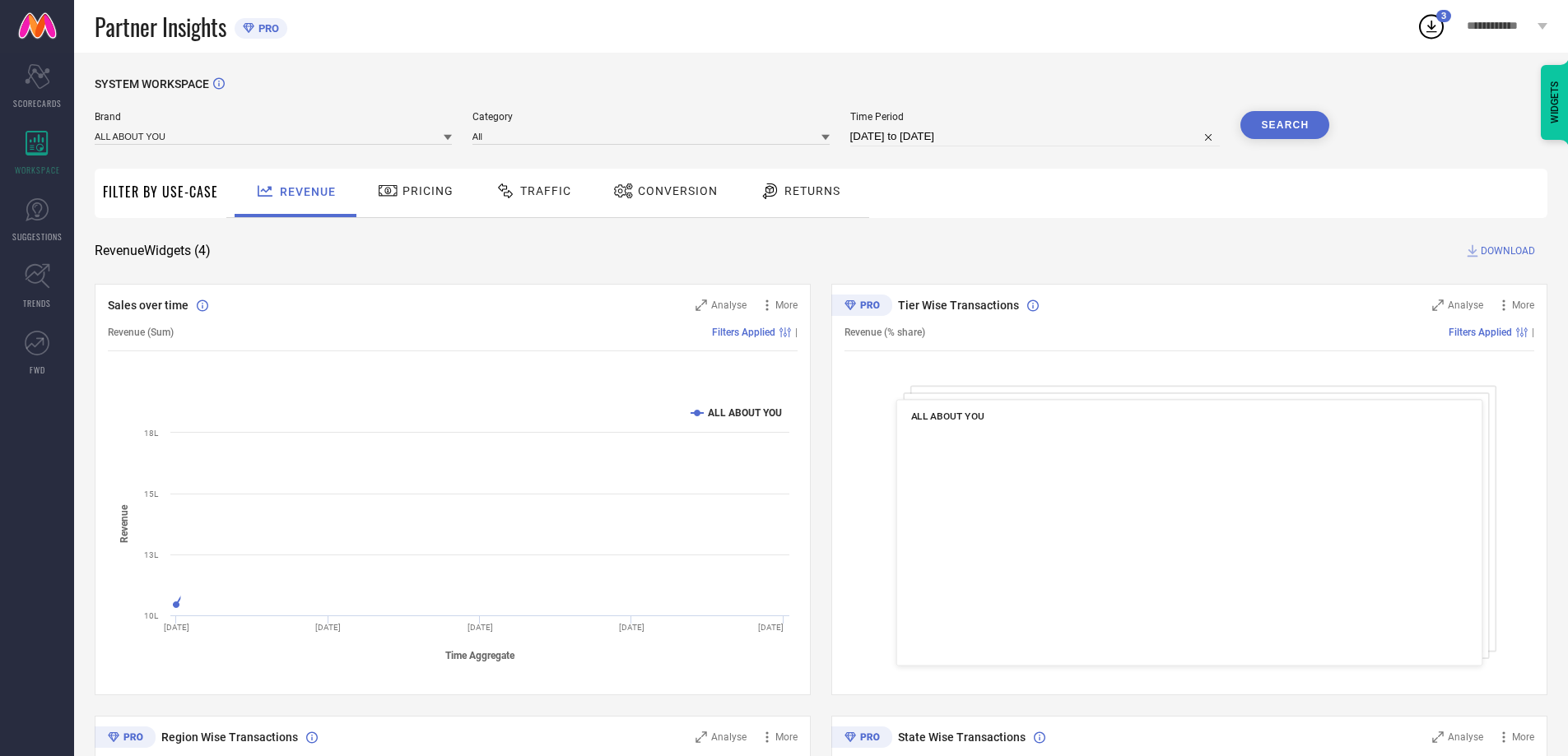
click at [548, 194] on span "Traffic" at bounding box center [545, 191] width 51 height 14
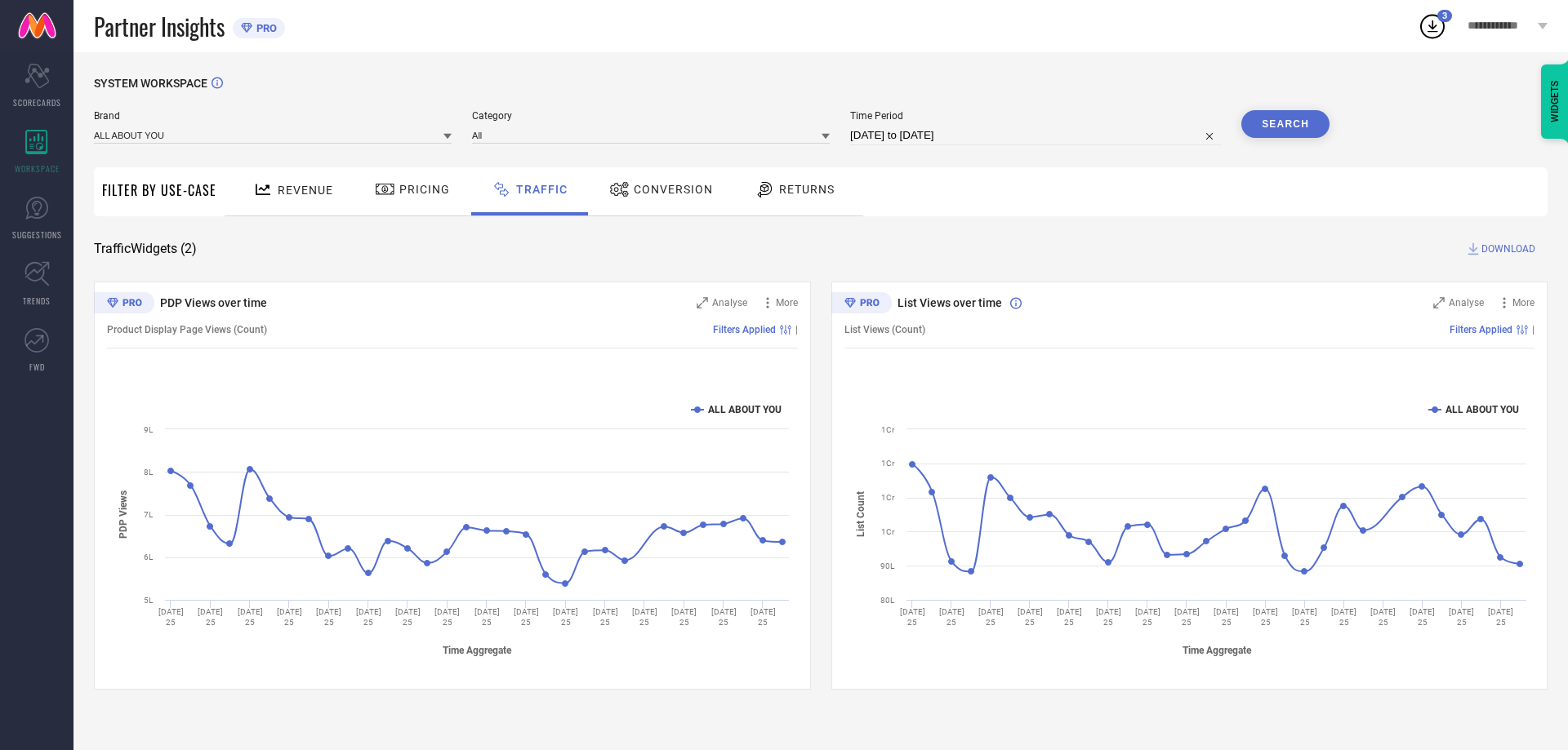
click at [413, 191] on span "Pricing" at bounding box center [424, 189] width 51 height 13
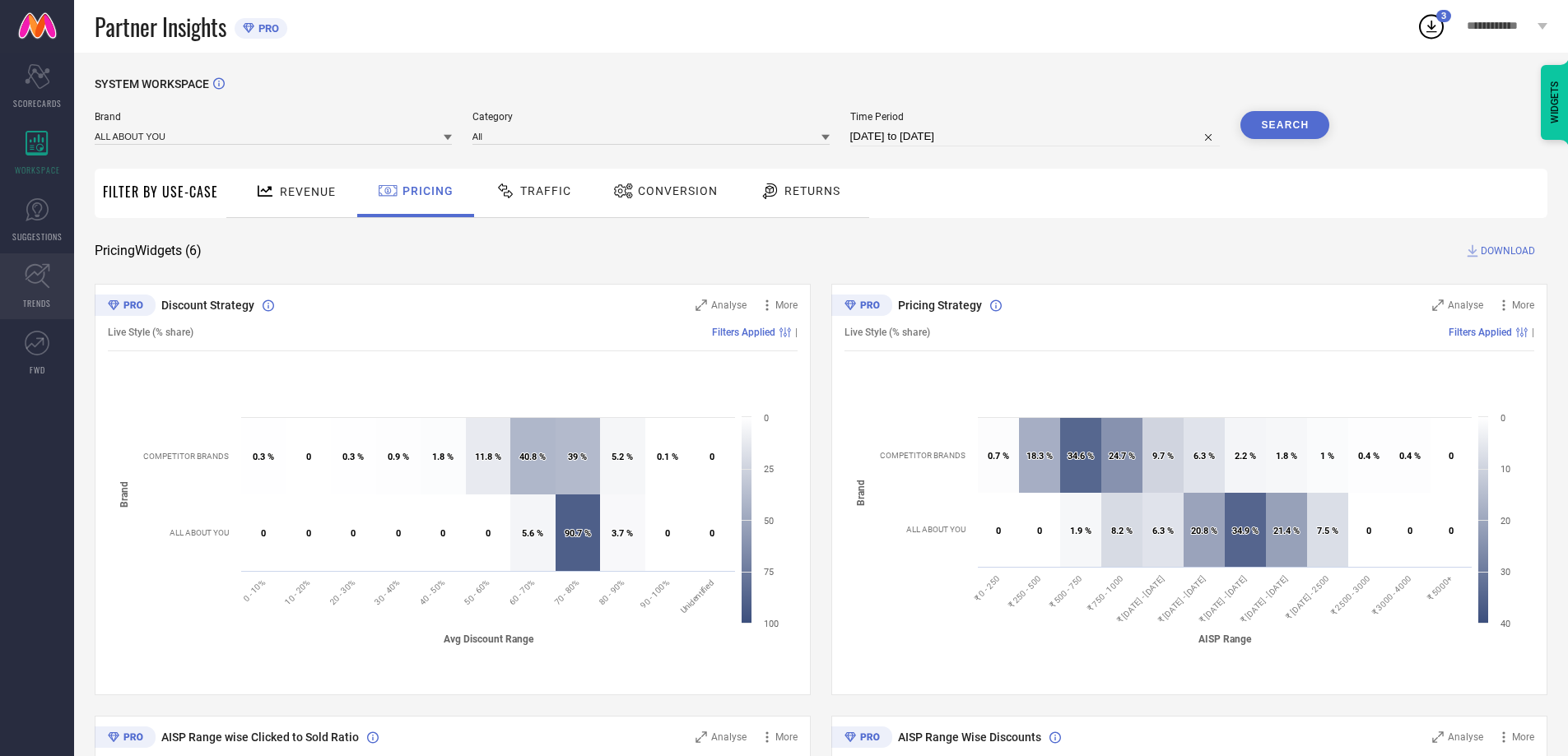
click at [31, 291] on link "TRENDS" at bounding box center [37, 286] width 74 height 66
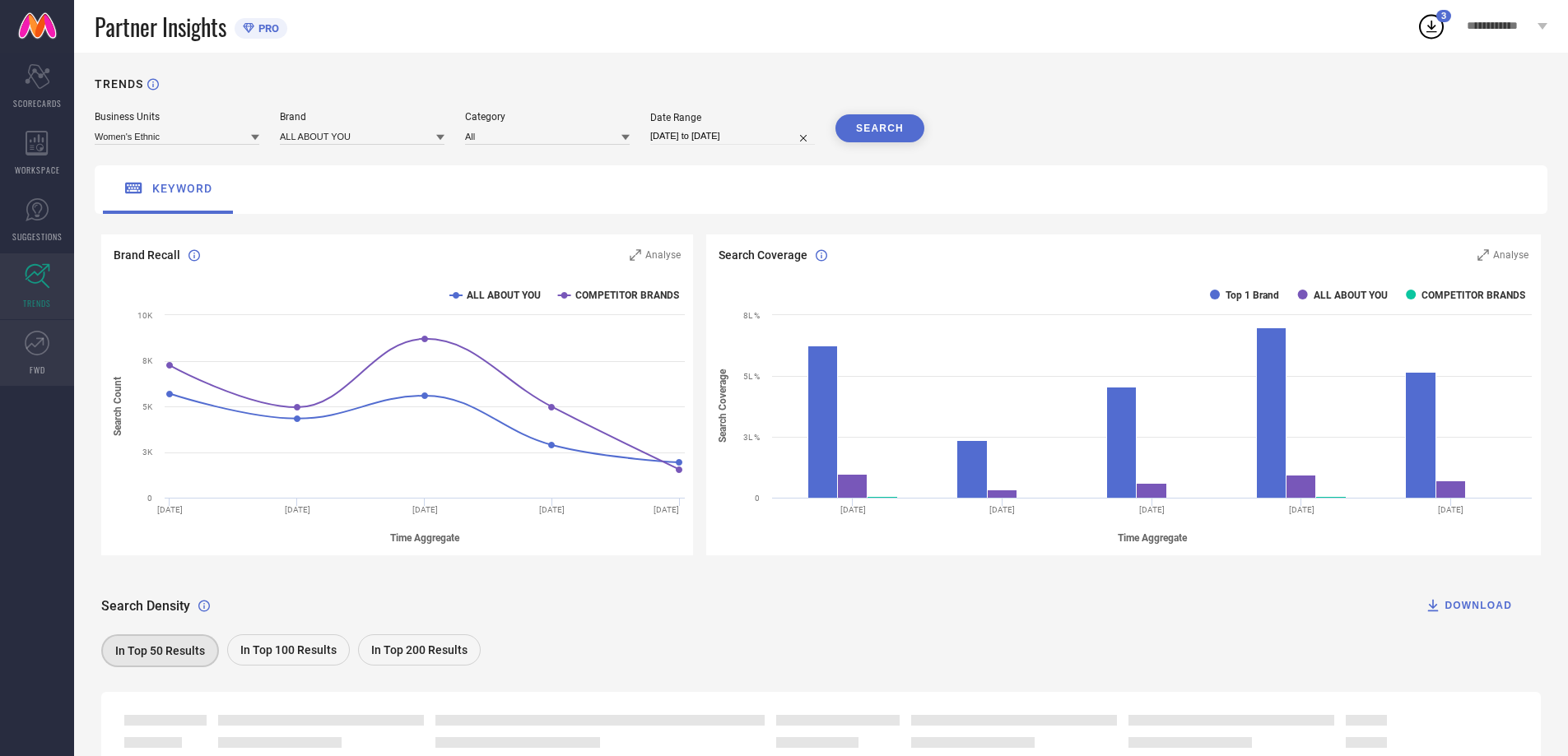
click at [19, 351] on link "FWD" at bounding box center [37, 353] width 74 height 66
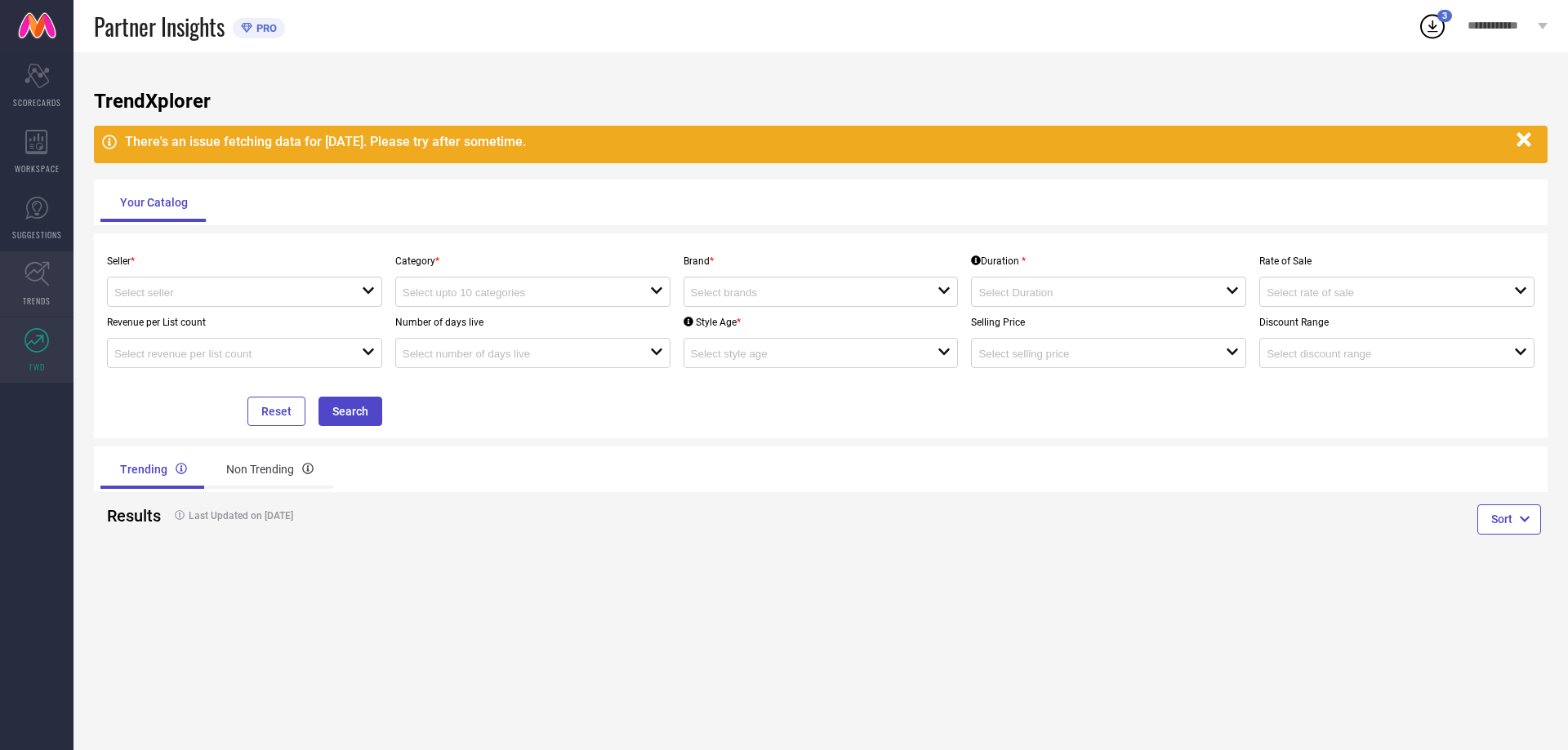
click at [34, 287] on link "TRENDS" at bounding box center [36, 284] width 74 height 65
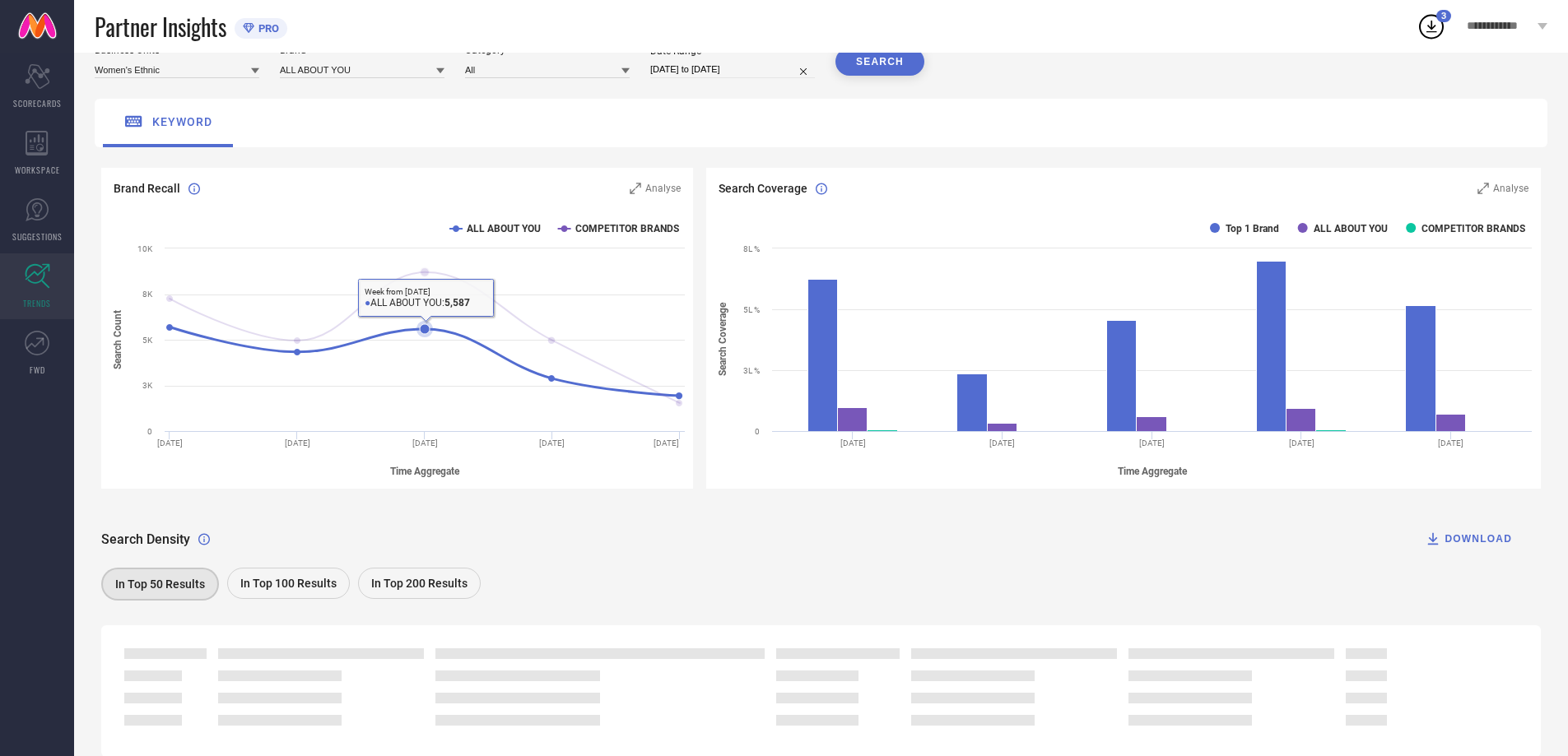
scroll to position [127, 0]
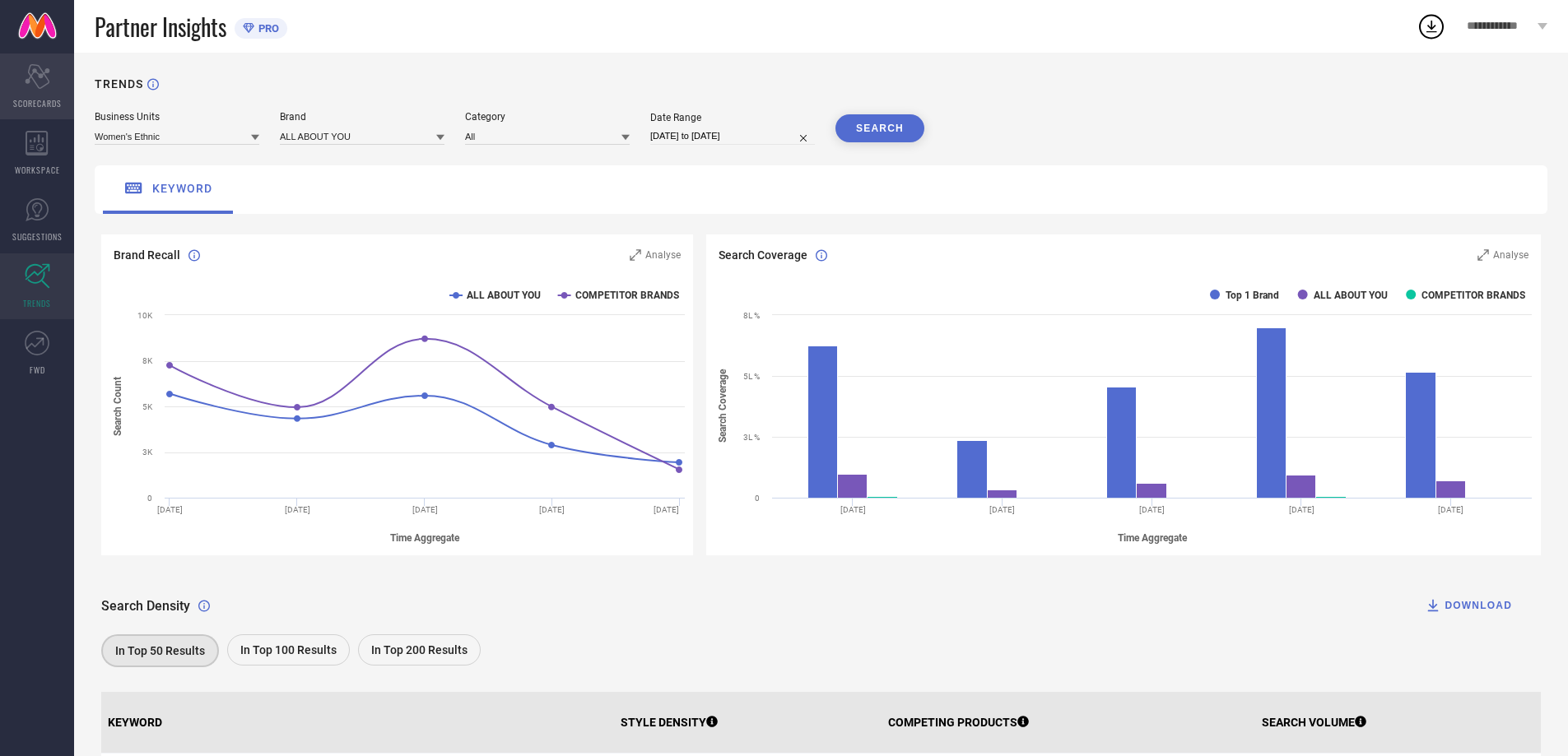
click at [31, 72] on icon "Scorecard" at bounding box center [38, 77] width 25 height 25
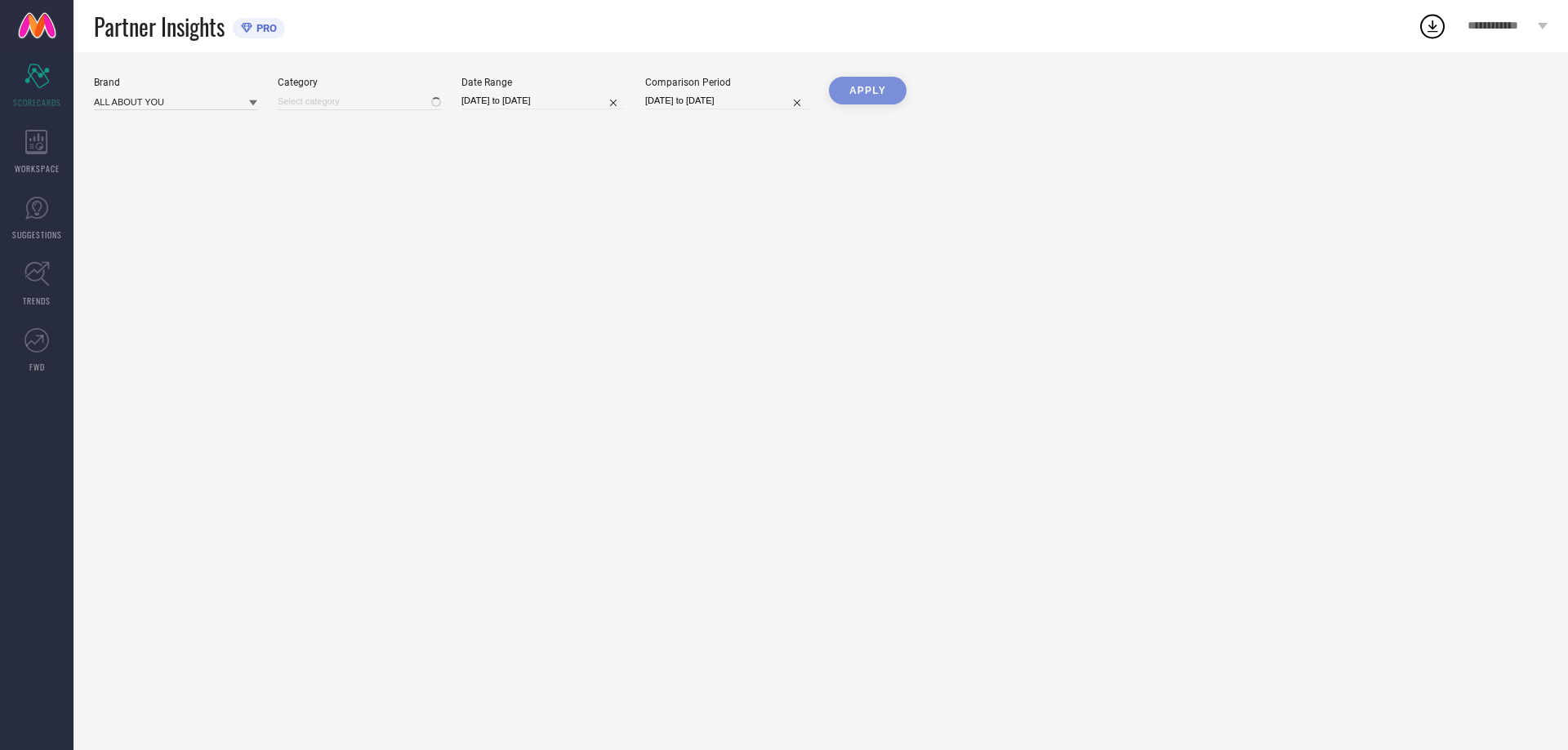
type input "Women-Sarees"
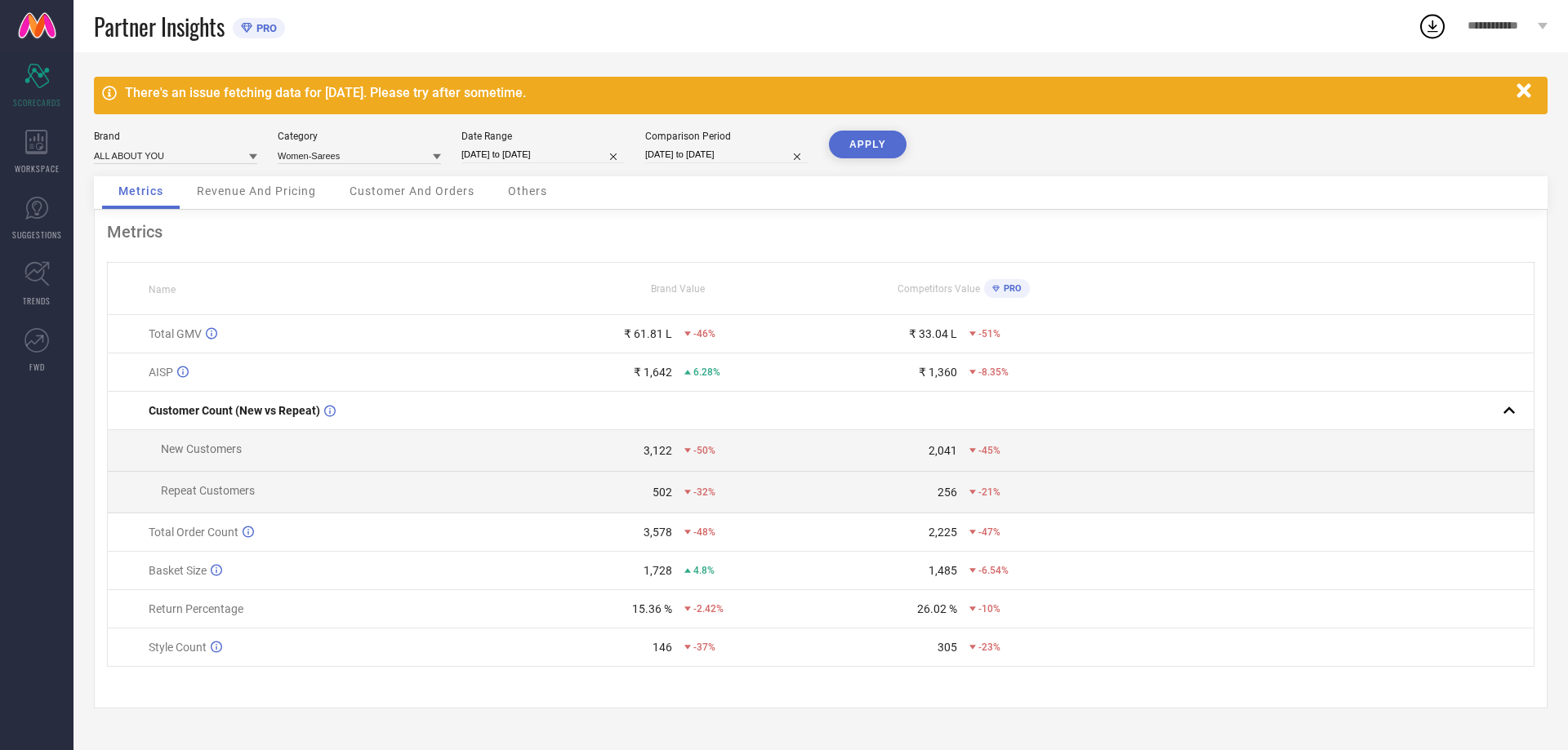
click at [234, 191] on span "Revenue And Pricing" at bounding box center [257, 191] width 120 height 13
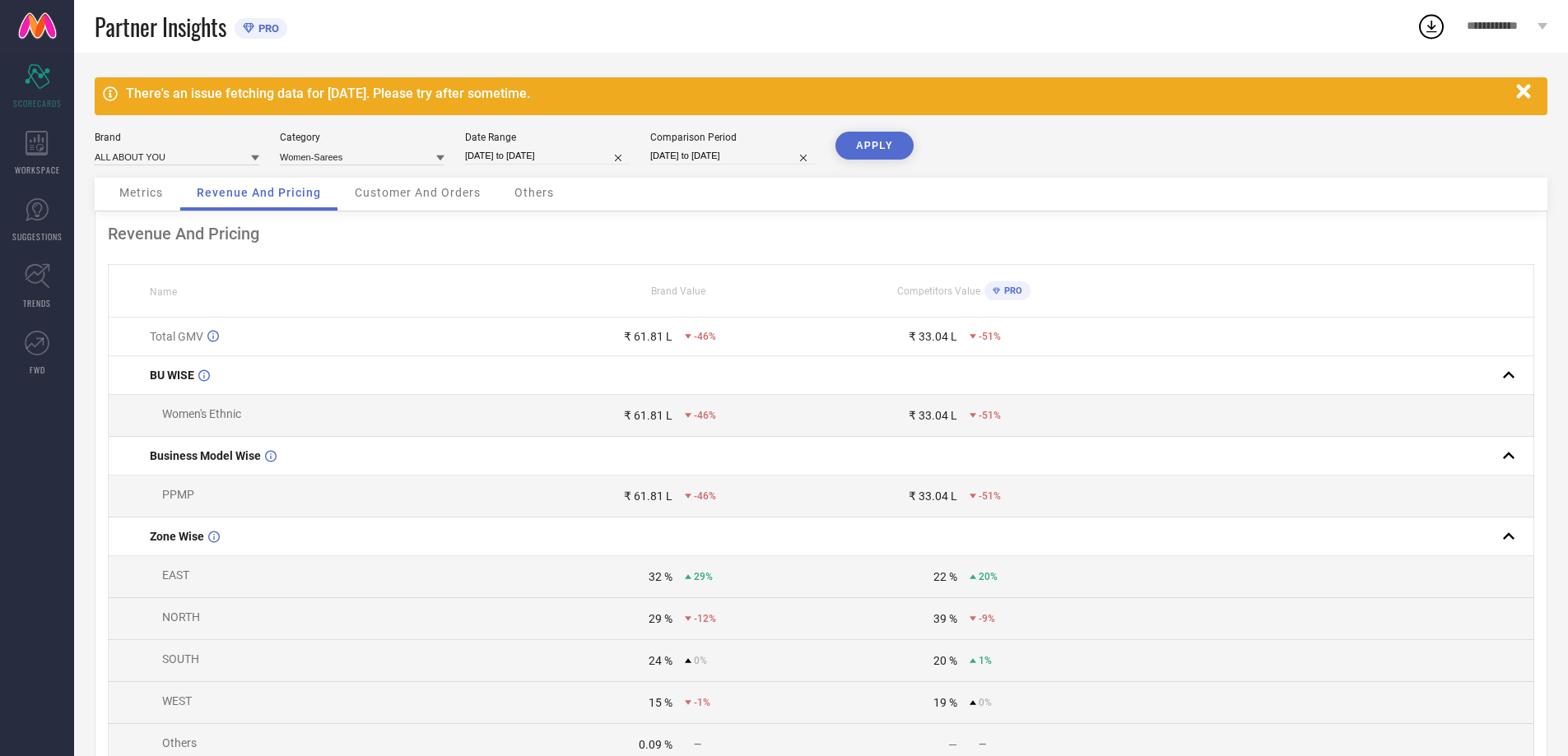
click at [386, 190] on span "Customer And Orders" at bounding box center [418, 193] width 126 height 14
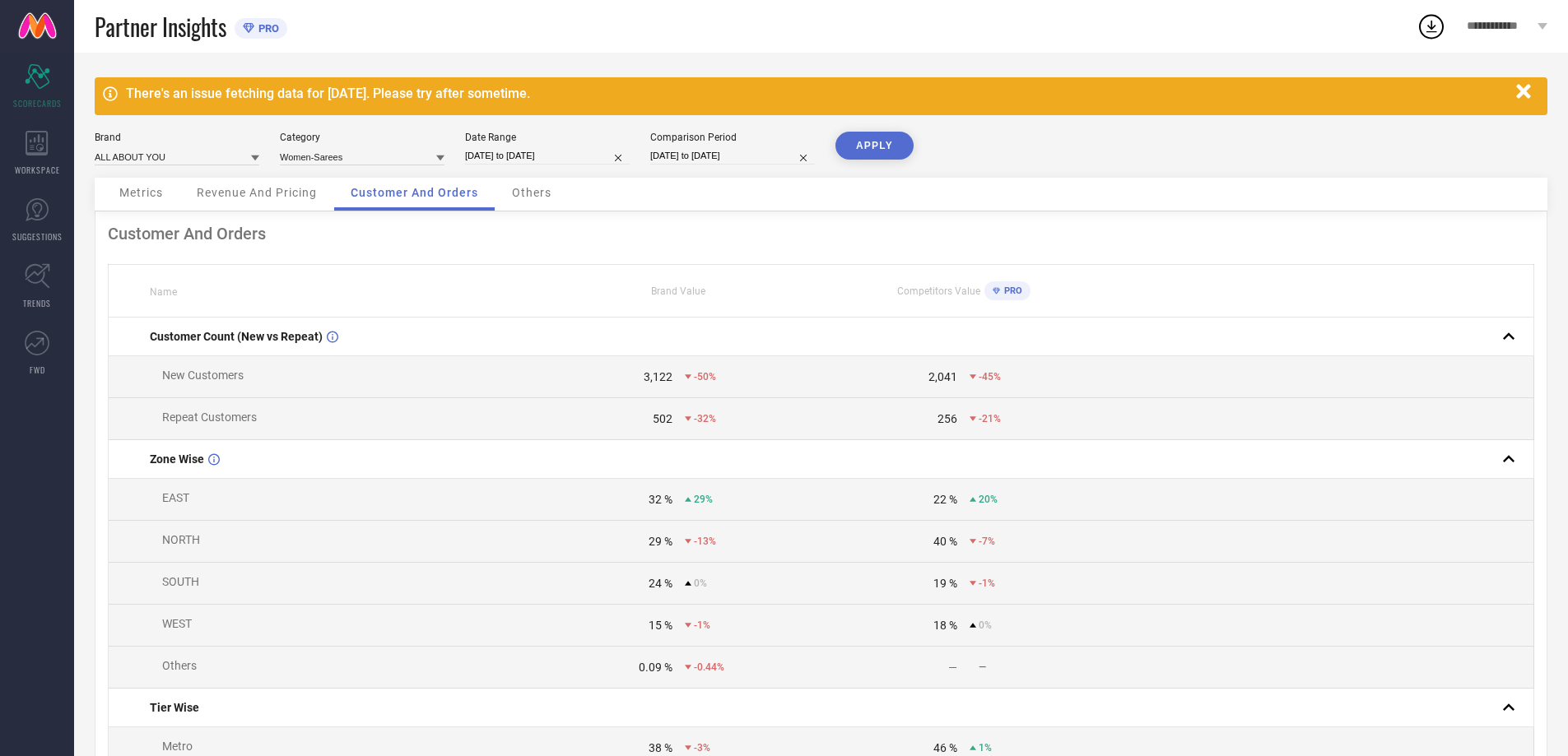
click at [545, 189] on span "Others" at bounding box center [532, 193] width 40 height 14
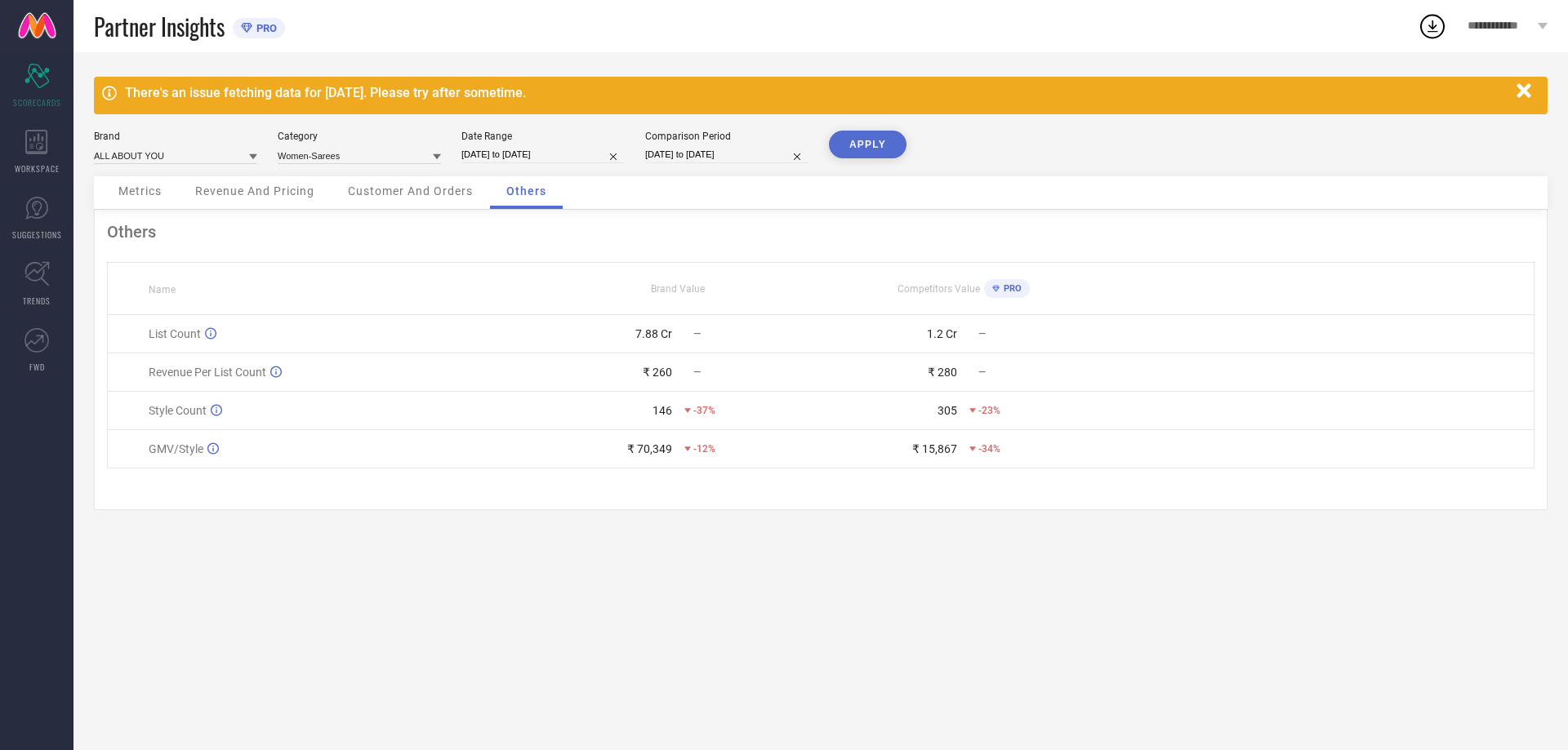
click at [153, 186] on span "Metrics" at bounding box center [140, 191] width 43 height 13
